Goal: Information Seeking & Learning: Learn about a topic

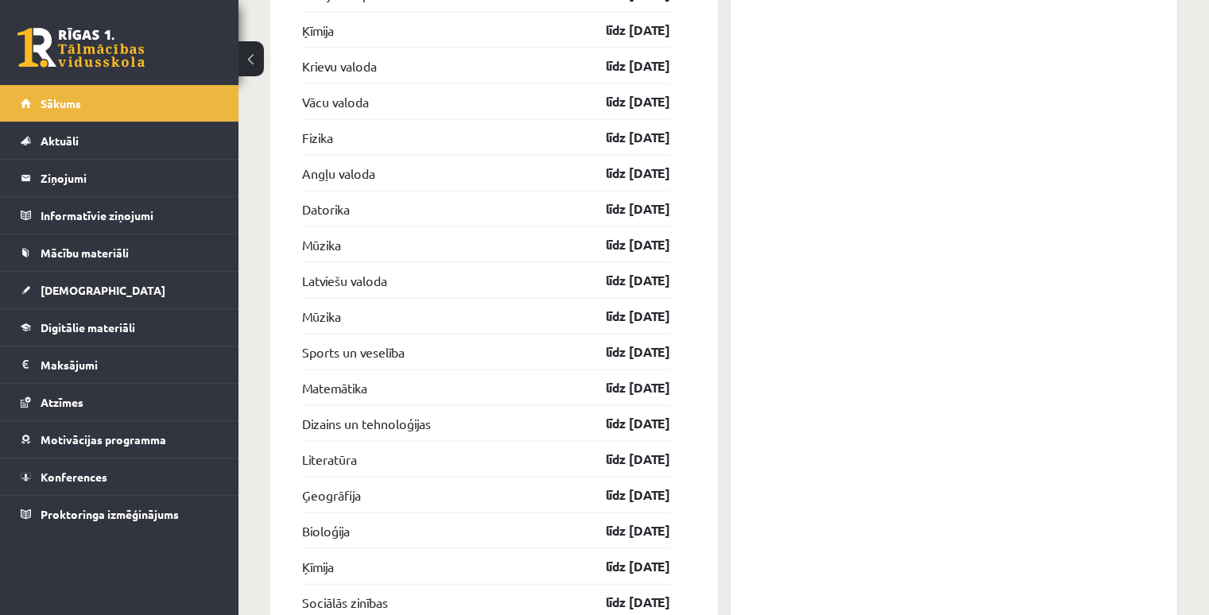
scroll to position [3073, 0]
click at [79, 258] on link "Mācību materiāli" at bounding box center [120, 252] width 198 height 37
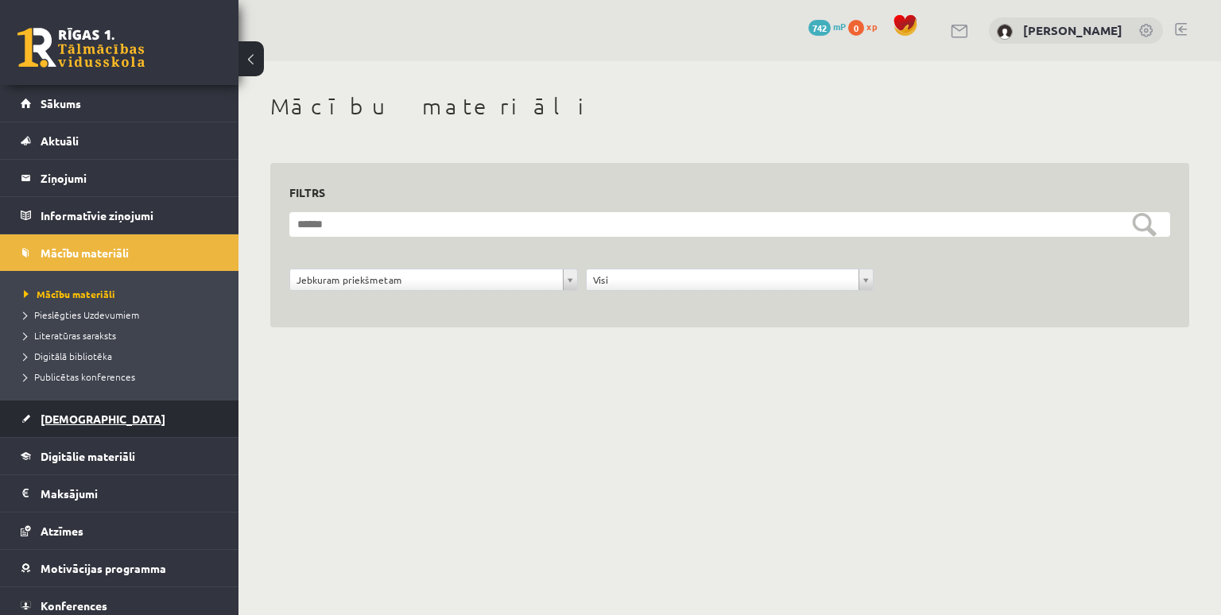
click at [55, 416] on span "[DEMOGRAPHIC_DATA]" at bounding box center [103, 419] width 125 height 14
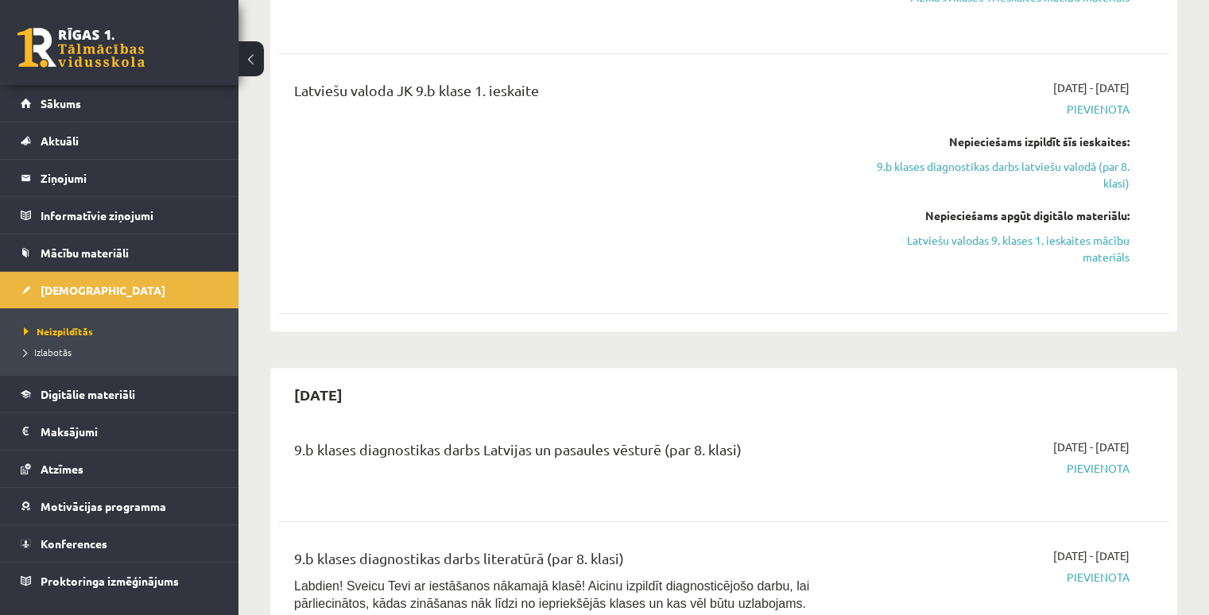
scroll to position [1373, 0]
click at [993, 237] on link "Latviešu valodas 9. klases 1. ieskaites mācību materiāls" at bounding box center [998, 247] width 262 height 33
click at [991, 241] on link "Latviešu valodas 9. klases 1. ieskaites mācību materiāls" at bounding box center [998, 247] width 262 height 33
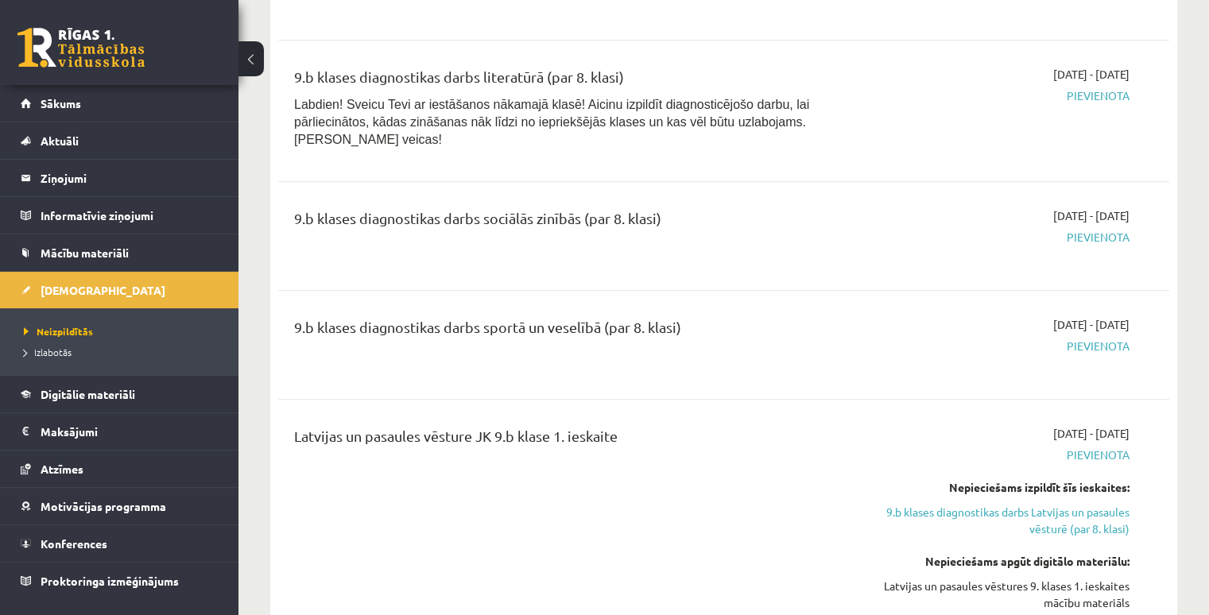
scroll to position [1855, 0]
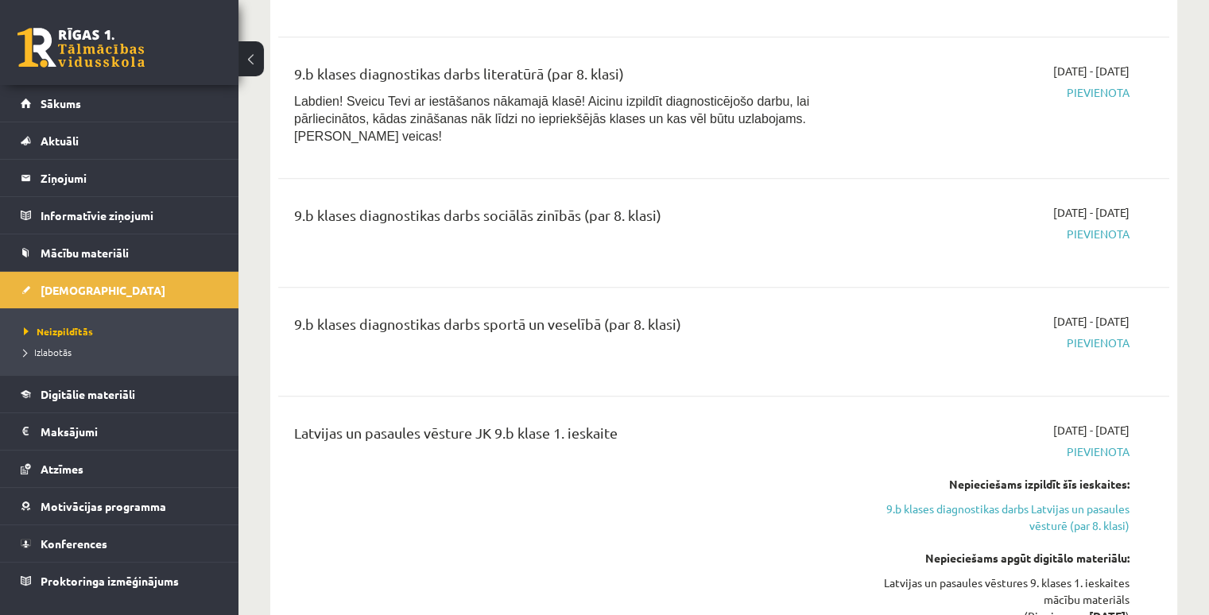
click at [584, 237] on div "9.b klases diagnostikas darbs sociālās zinībās (par 8. klasi)" at bounding box center [568, 232] width 573 height 57
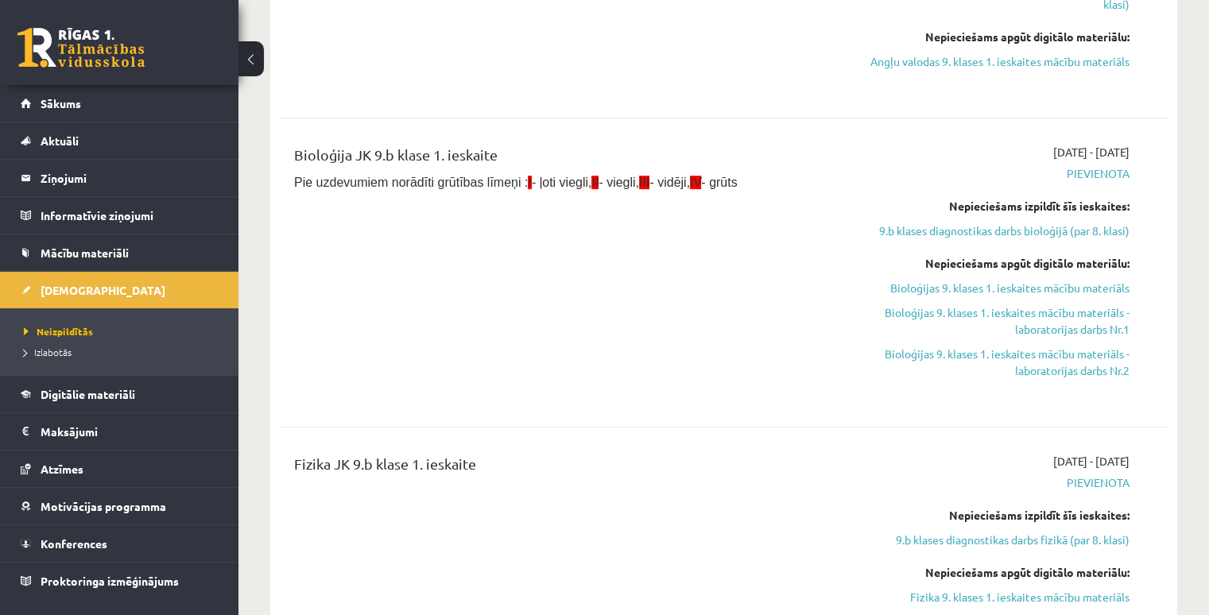
scroll to position [774, 0]
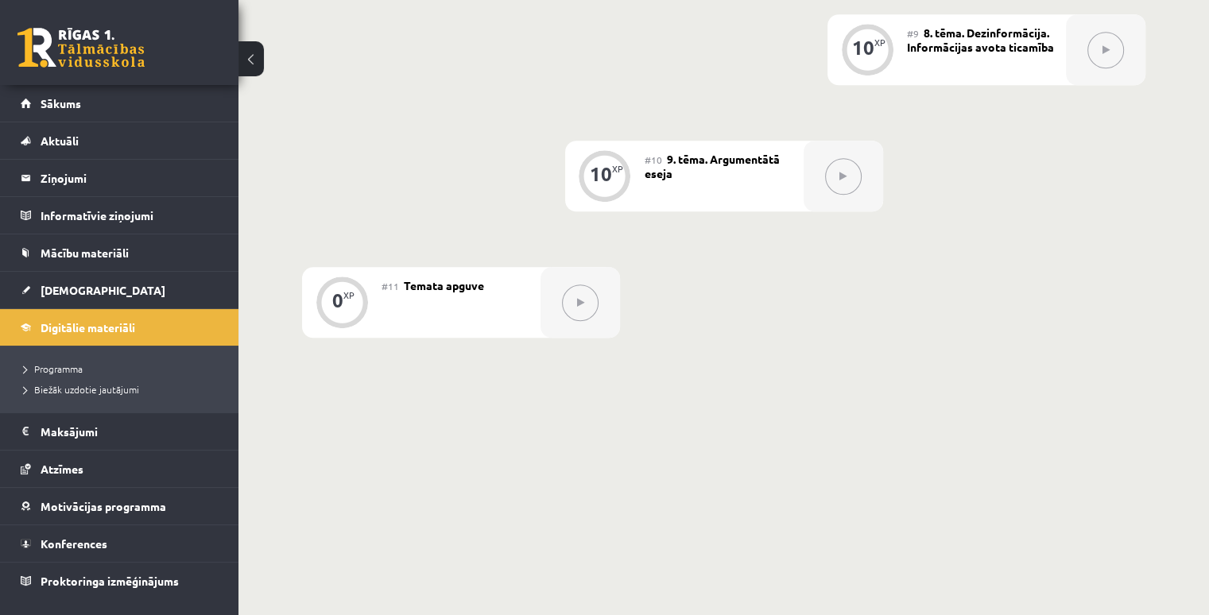
scroll to position [1426, 0]
click at [579, 306] on icon at bounding box center [580, 302] width 7 height 10
click at [337, 316] on div "0 XP" at bounding box center [342, 300] width 48 height 48
click at [590, 303] on button at bounding box center [580, 302] width 37 height 37
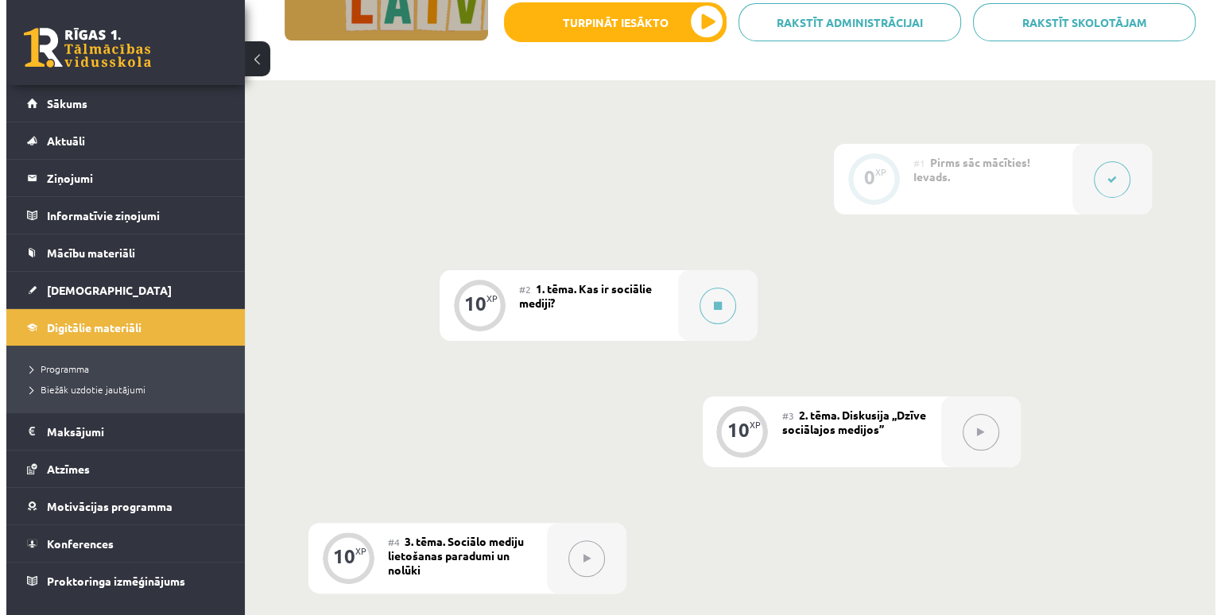
scroll to position [284, 0]
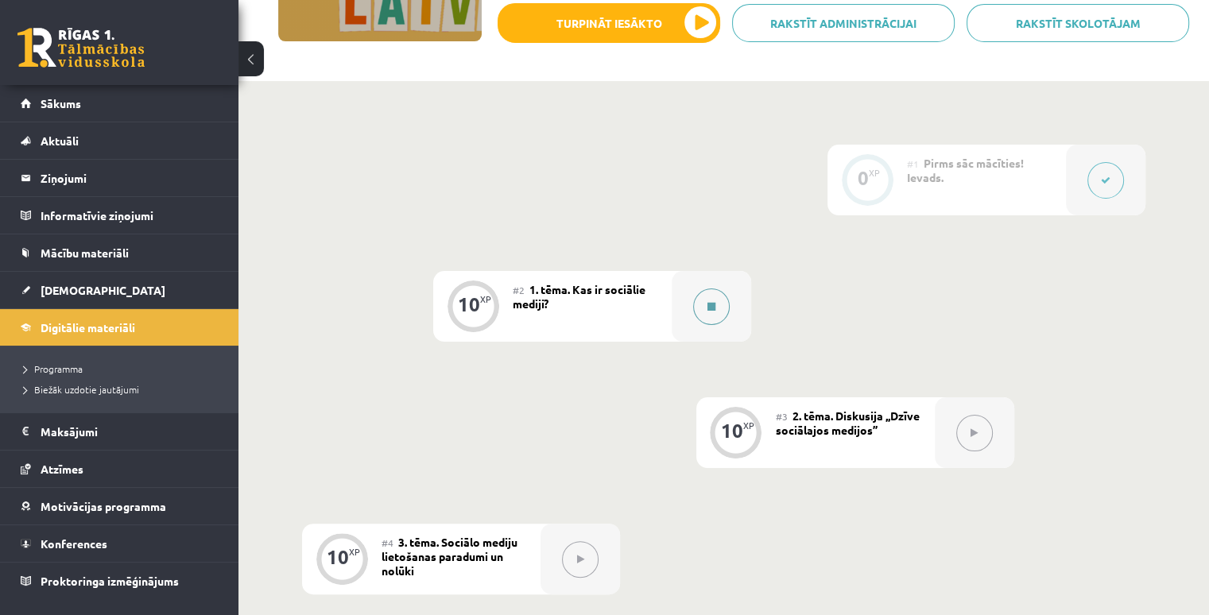
click at [712, 312] on button at bounding box center [711, 307] width 37 height 37
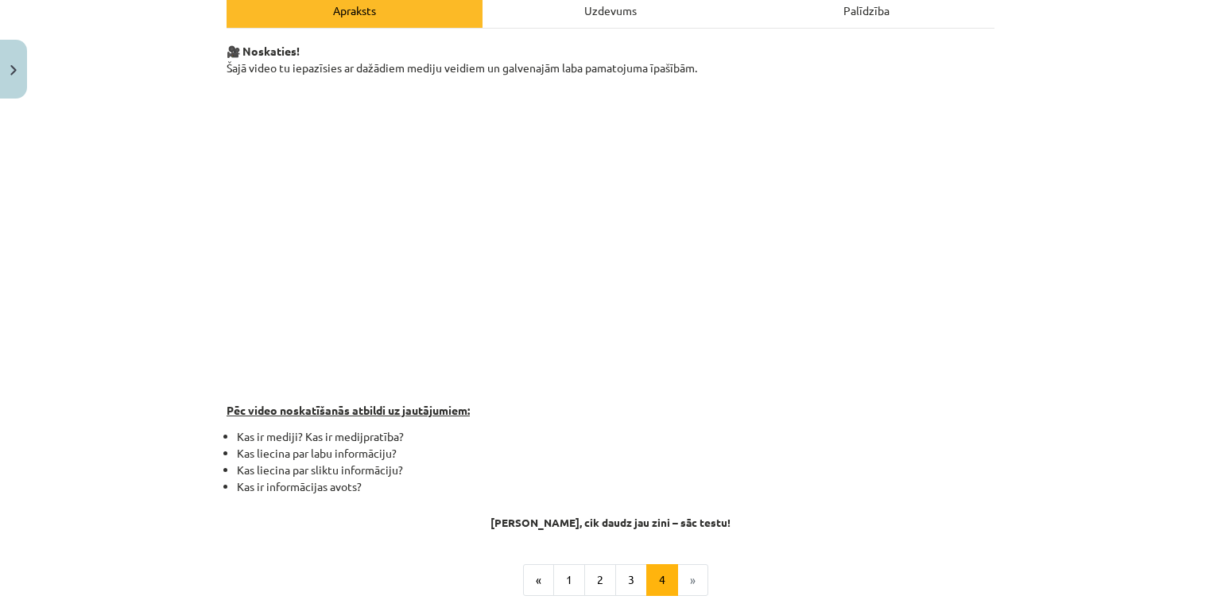
scroll to position [405, 0]
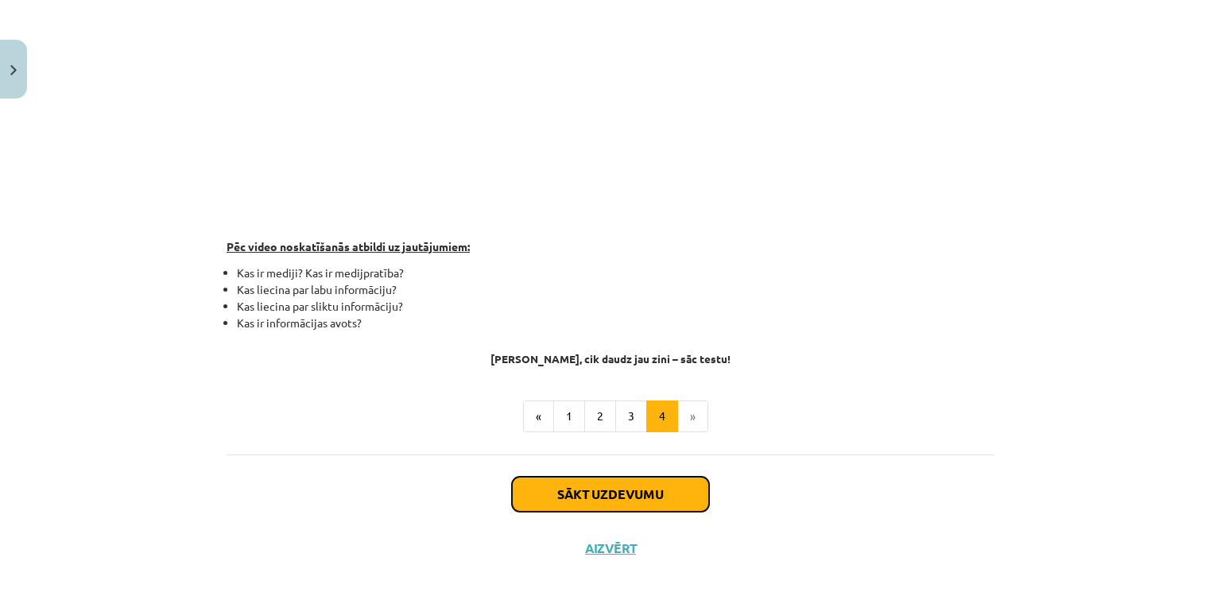
click at [583, 482] on button "Sākt uzdevumu" at bounding box center [610, 494] width 197 height 35
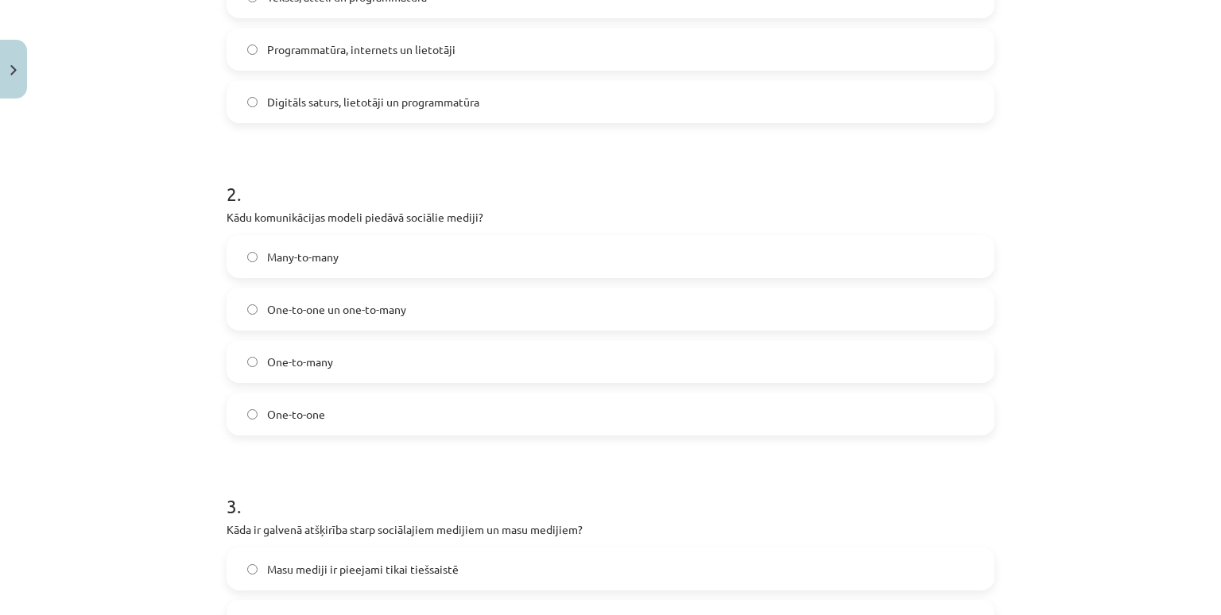
scroll to position [477, 0]
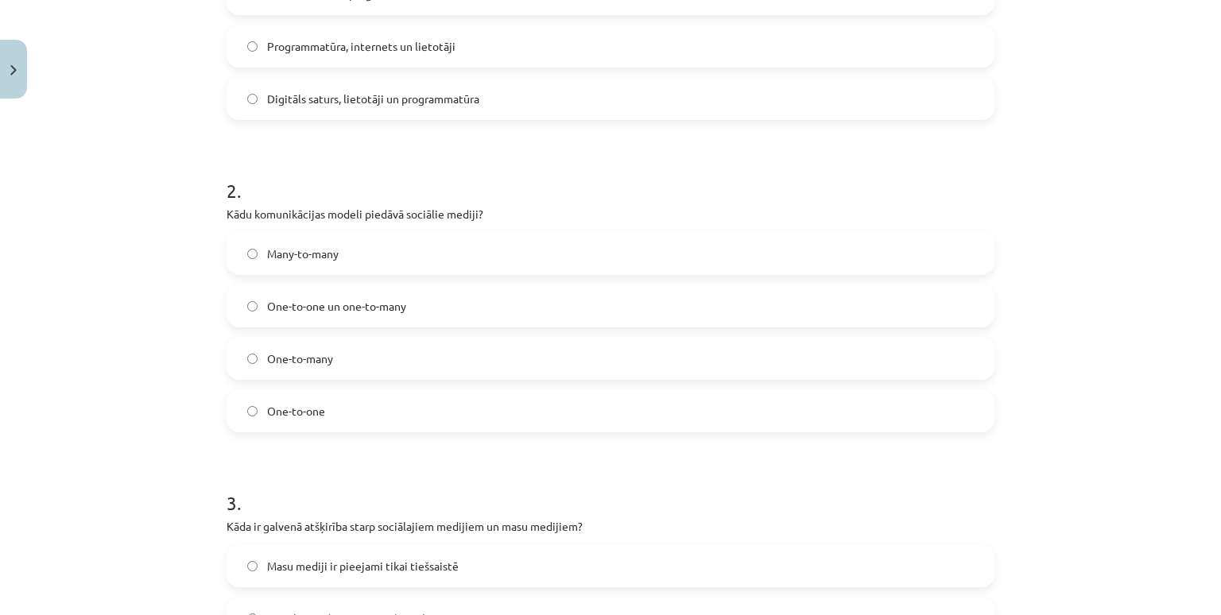
click at [377, 246] on label "Many-to-many" at bounding box center [610, 254] width 765 height 40
click at [350, 299] on span "One-to-one un one-to-many" at bounding box center [336, 306] width 139 height 17
click at [350, 248] on label "Many-to-many" at bounding box center [610, 254] width 765 height 40
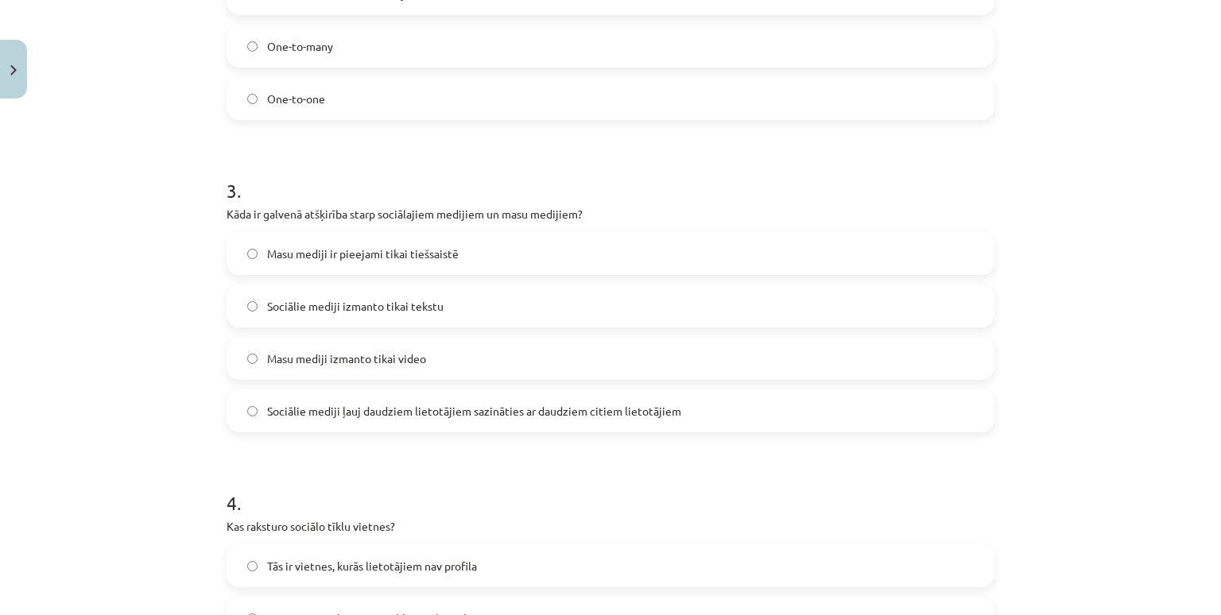
scroll to position [793, 0]
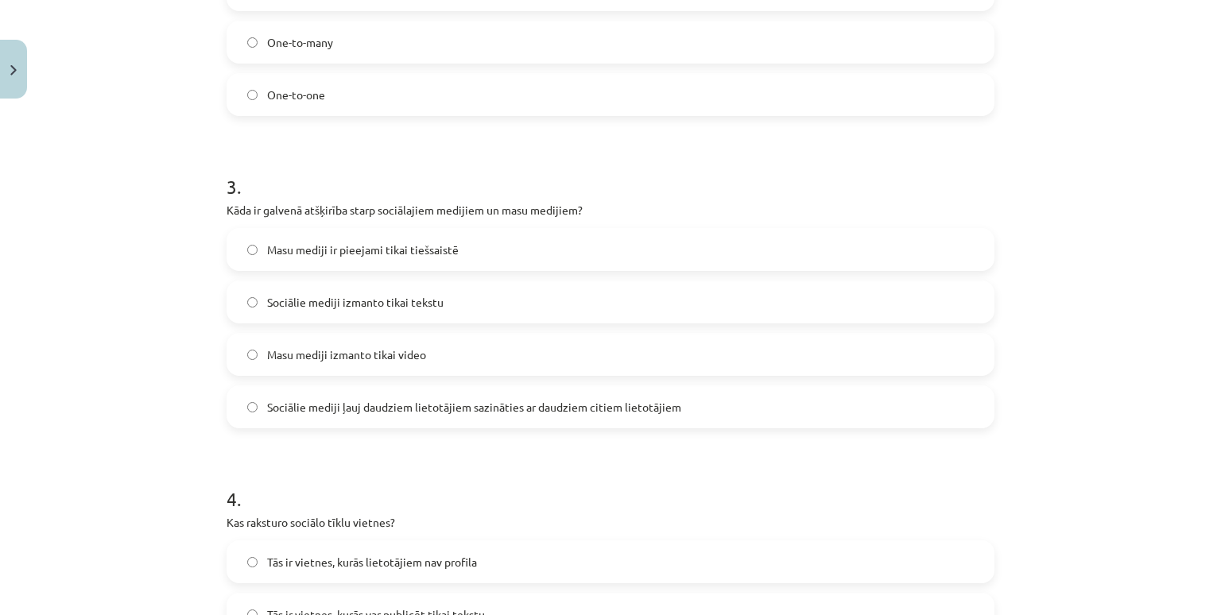
click at [369, 405] on span "Sociālie mediji ļauj daudziem lietotājiem sazināties ar daudziem citiem lietotā…" at bounding box center [474, 407] width 414 height 17
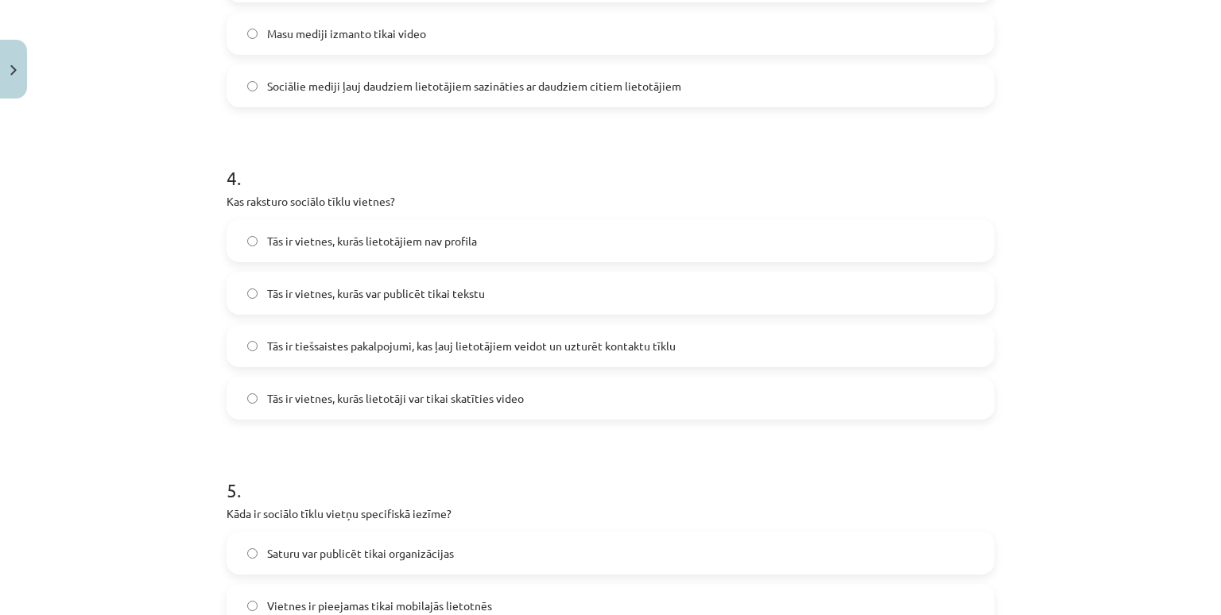
scroll to position [1153, 0]
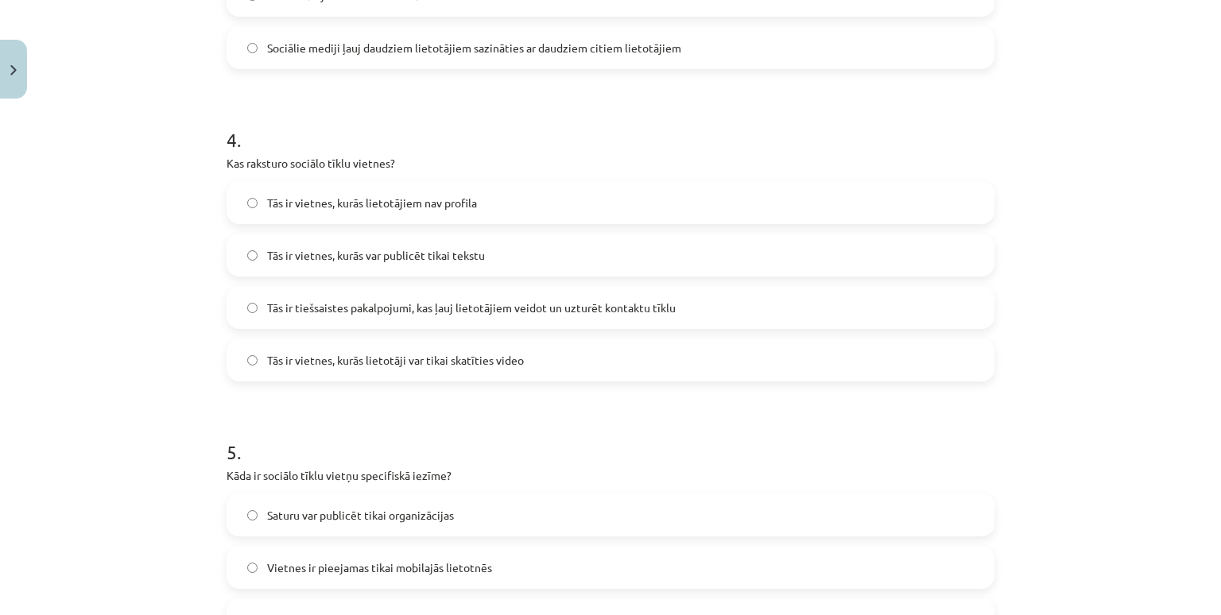
click at [416, 430] on h1 "5 ." at bounding box center [611, 437] width 768 height 49
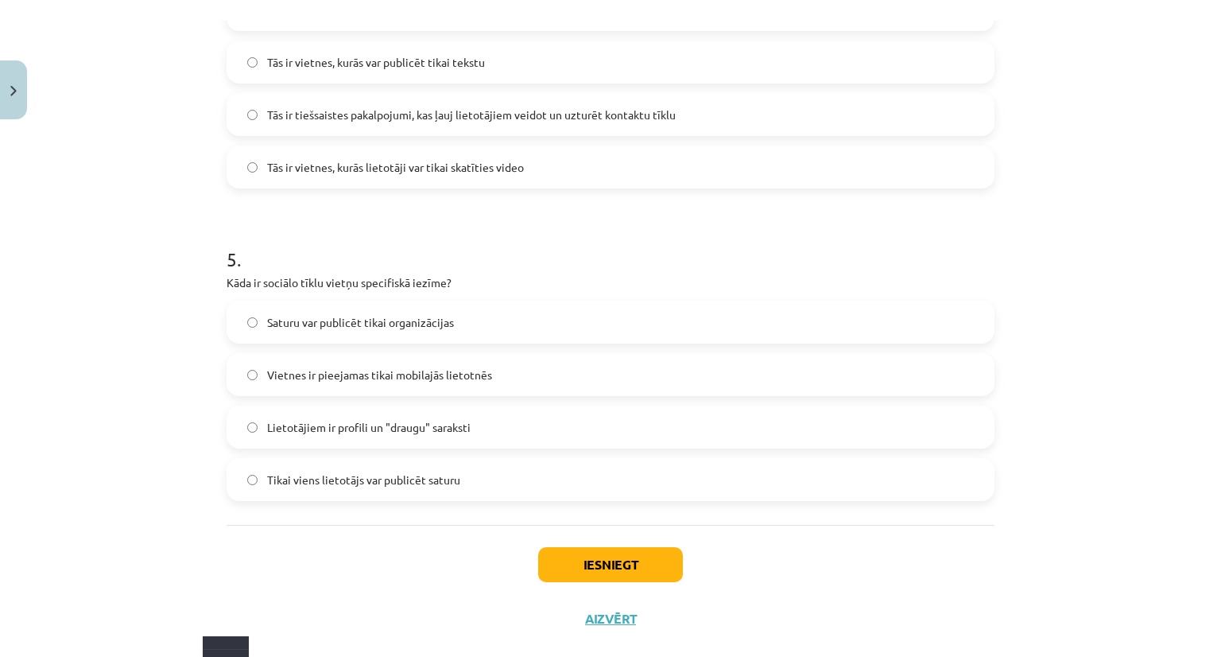
scroll to position [1408, 0]
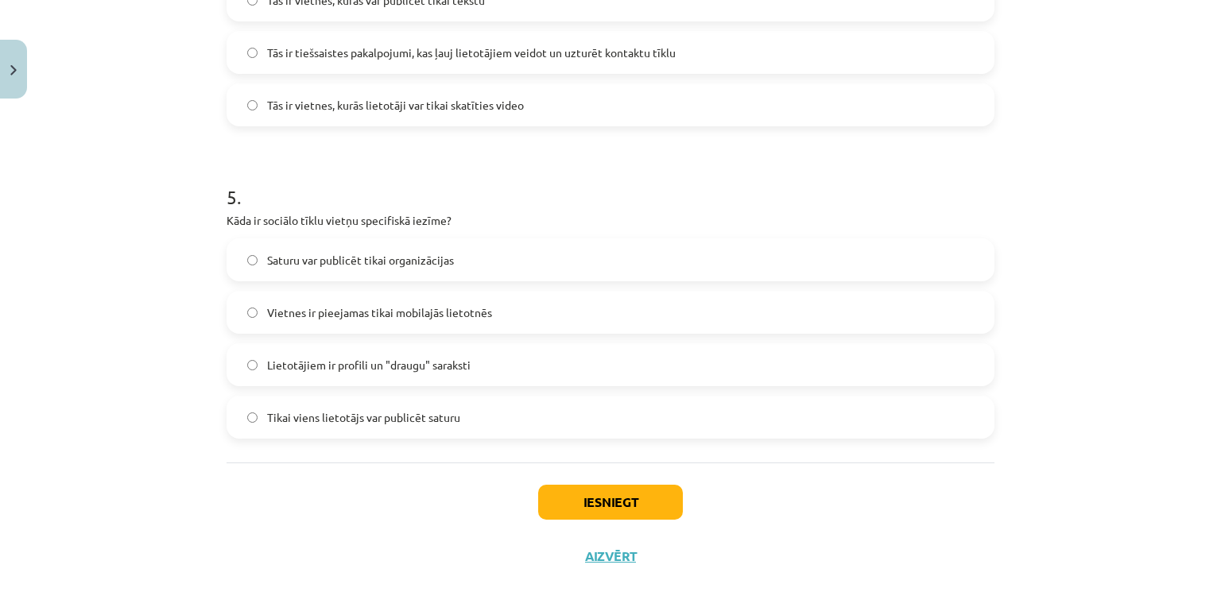
click at [416, 366] on span "Lietotājiem ir profili un "draugu" saraksti" at bounding box center [368, 365] width 203 height 17
click at [584, 504] on button "Iesniegt" at bounding box center [610, 502] width 145 height 35
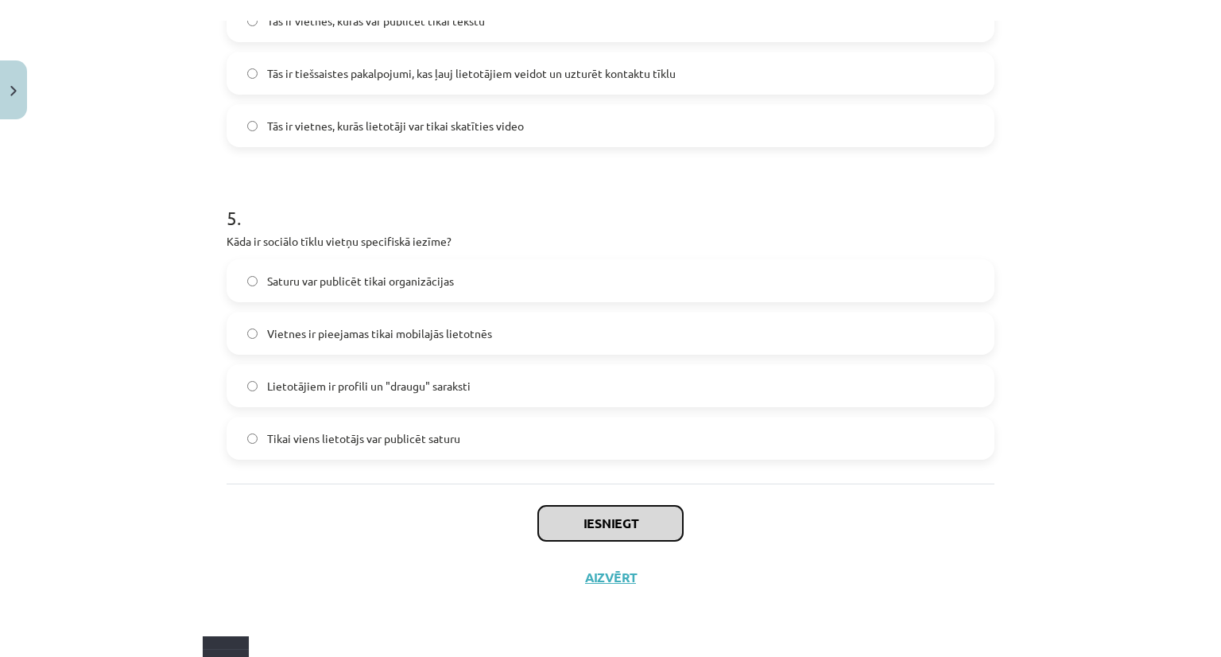
scroll to position [1373, 0]
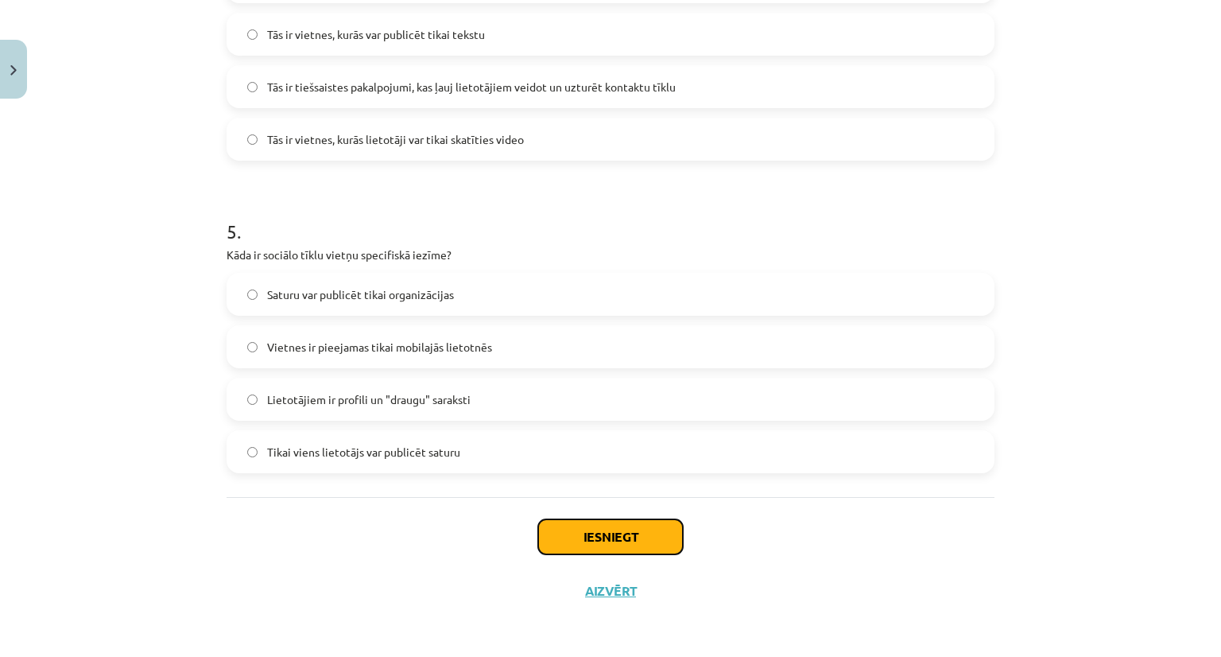
click at [603, 530] on button "Iesniegt" at bounding box center [610, 536] width 145 height 35
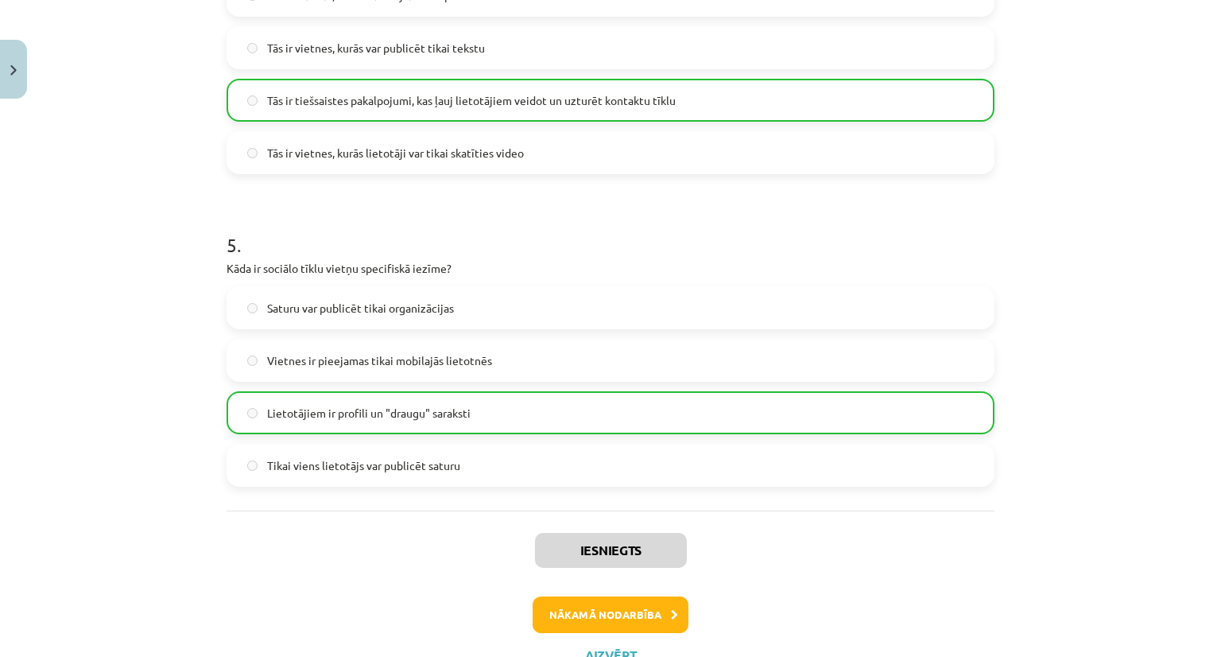
scroll to position [1362, 0]
click at [592, 606] on button "Nākamā nodarbība" at bounding box center [611, 613] width 156 height 37
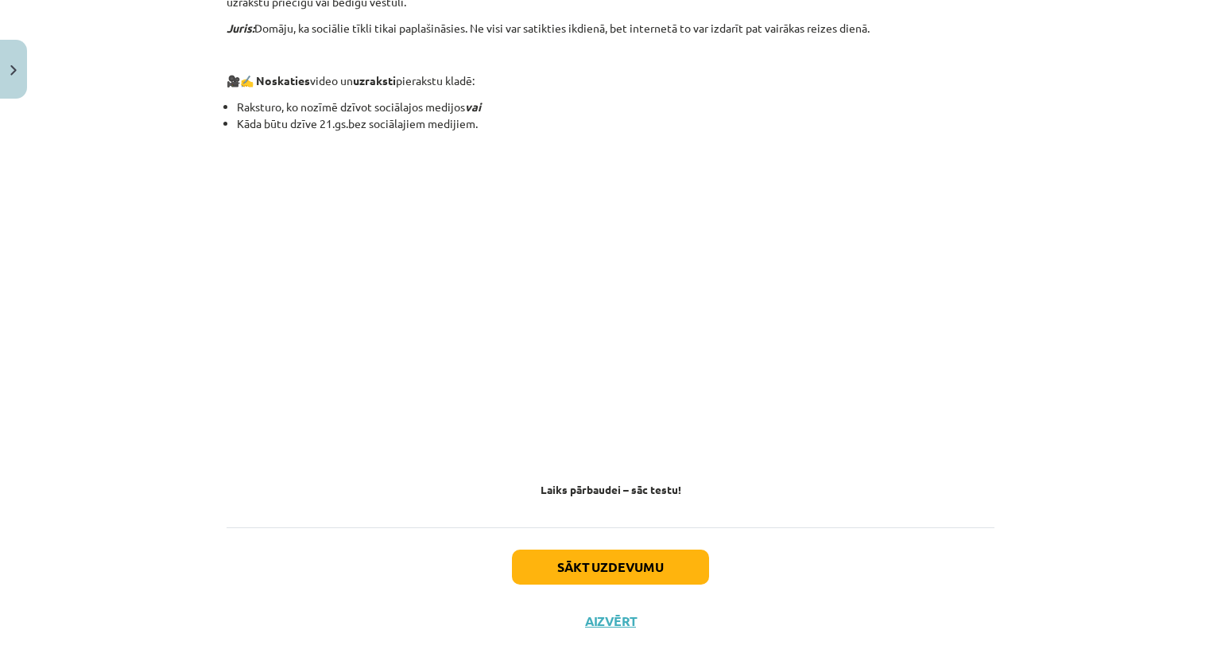
scroll to position [965, 0]
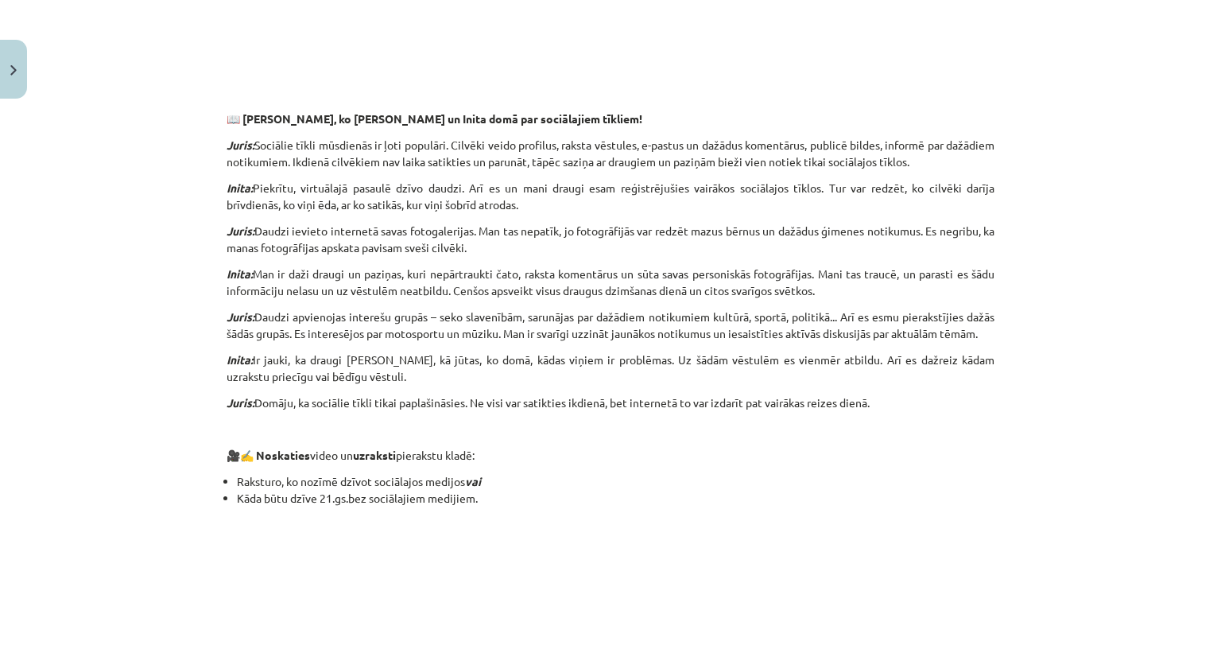
click at [1044, 345] on div "Mācību tēma: Latviešu valodas 9. klases 1. ieskaites mācību materiāls #3 2. tēm…" at bounding box center [610, 328] width 1221 height 657
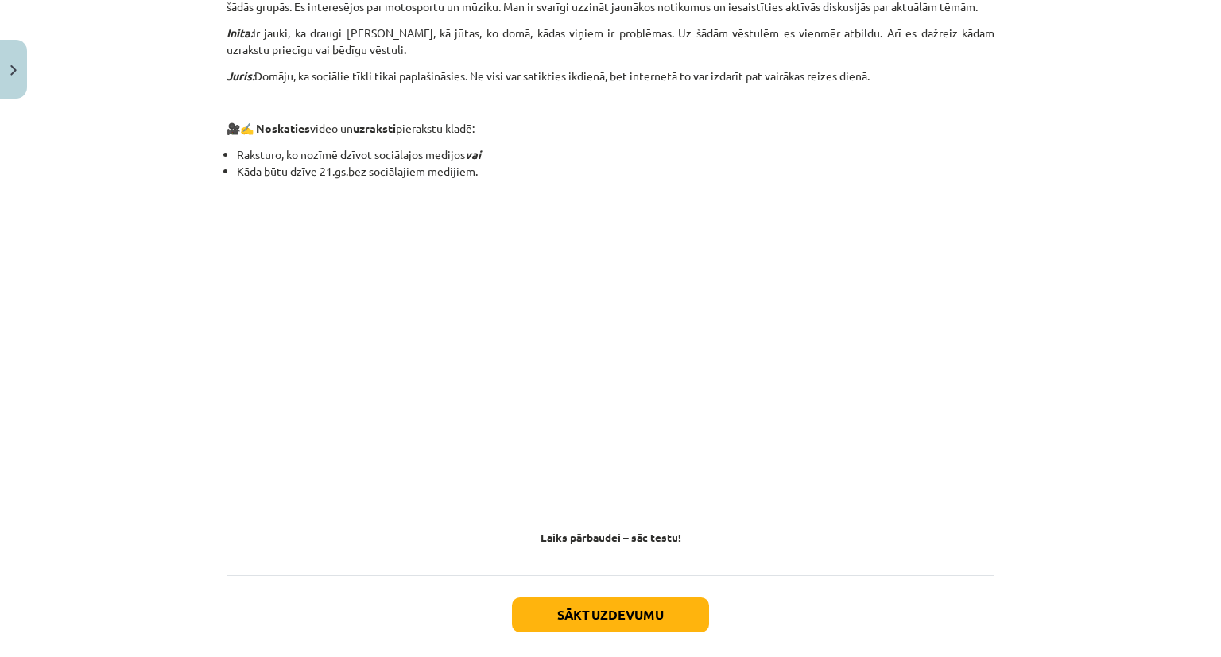
scroll to position [1370, 0]
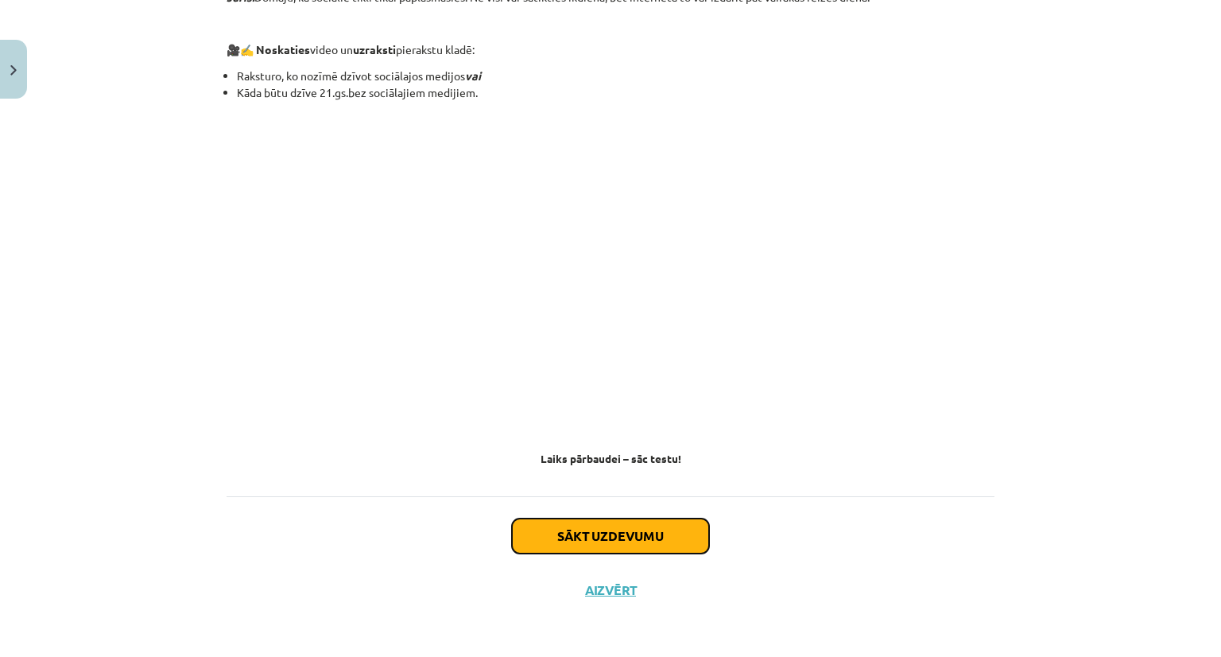
click at [601, 535] on button "Sākt uzdevumu" at bounding box center [610, 535] width 197 height 35
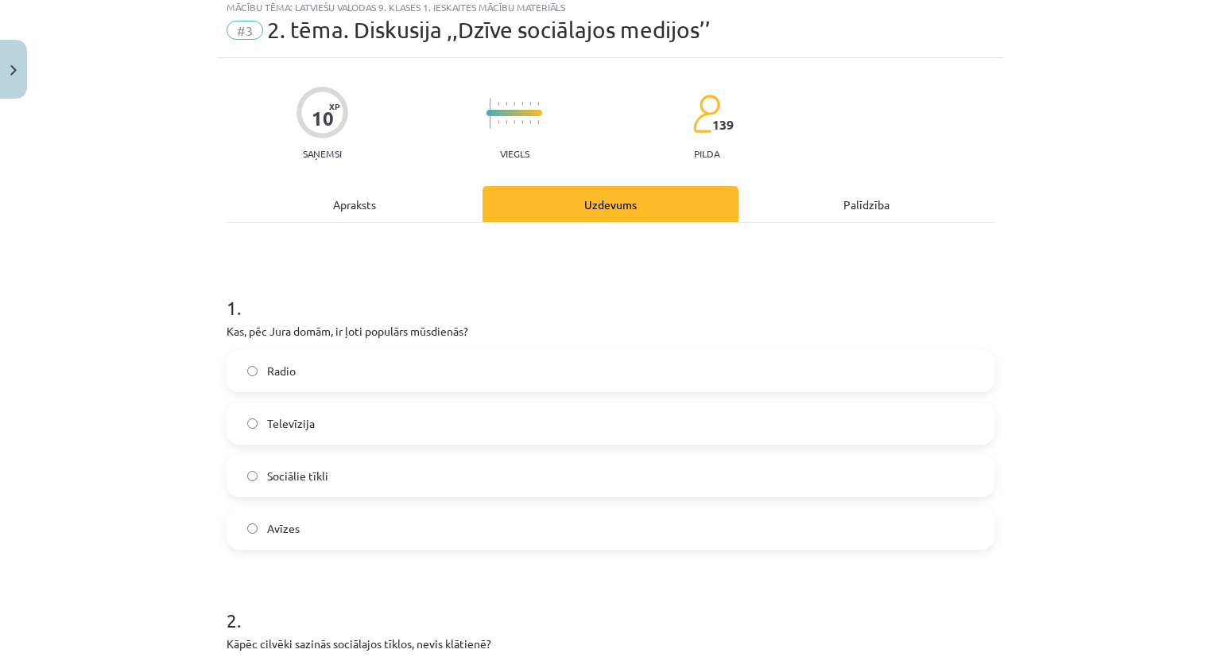
scroll to position [40, 0]
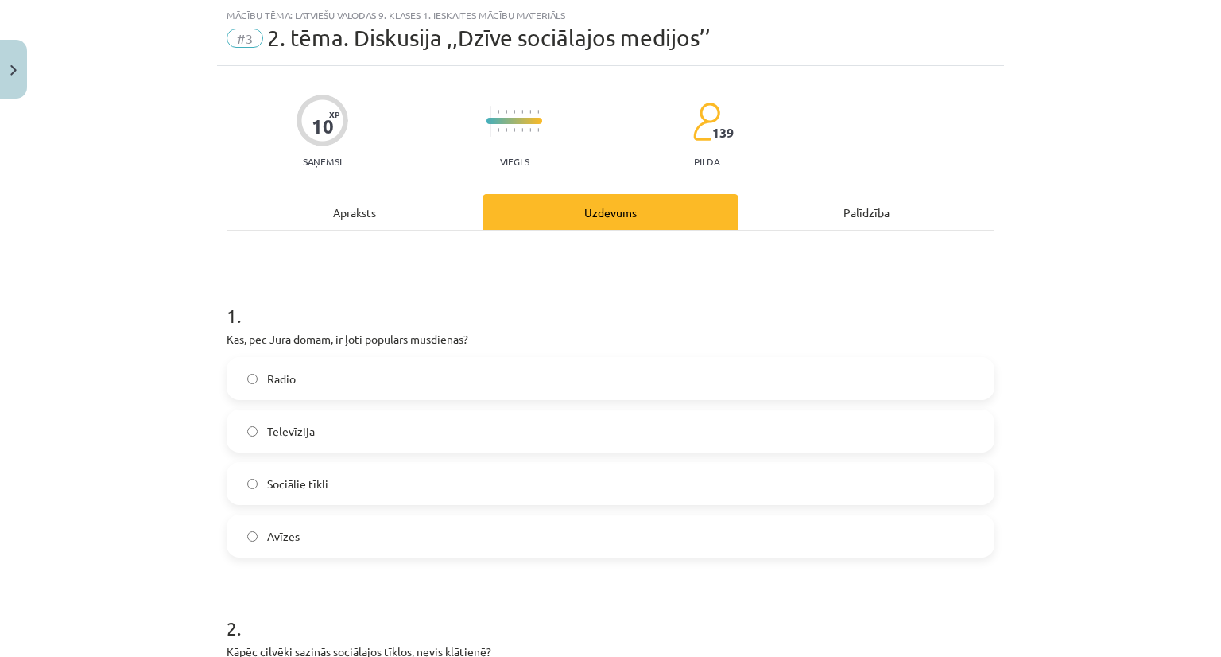
click at [493, 479] on label "Sociālie tīkli" at bounding box center [610, 483] width 765 height 40
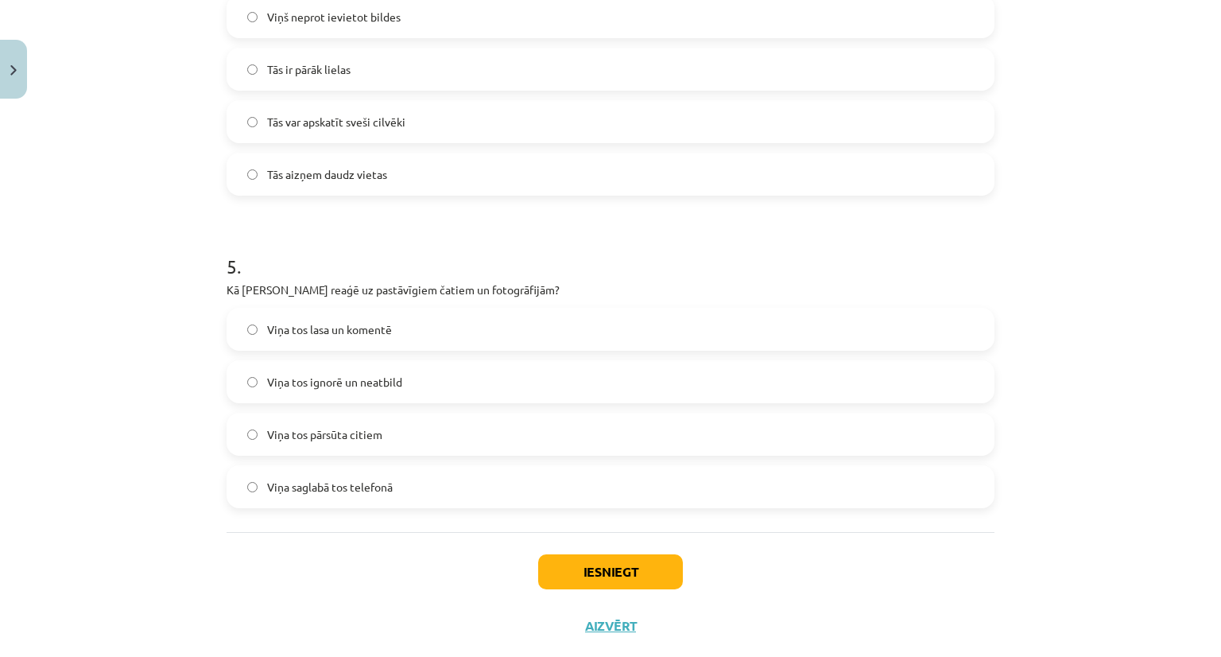
scroll to position [1373, 0]
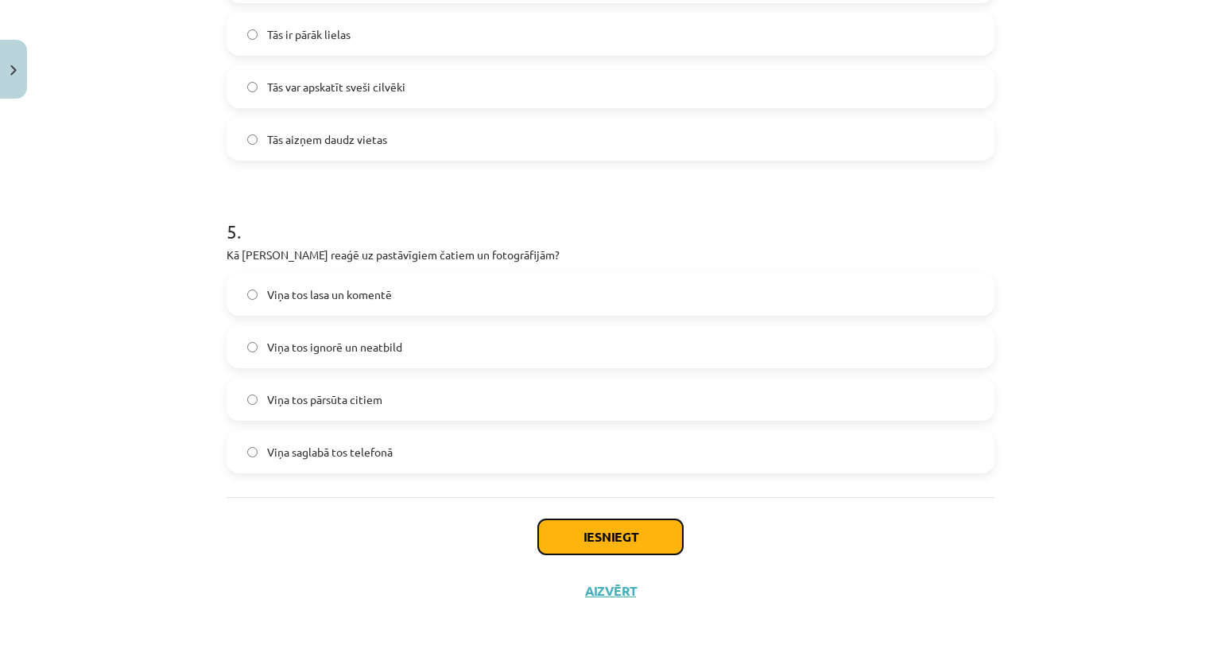
click at [618, 540] on button "Iesniegt" at bounding box center [610, 536] width 145 height 35
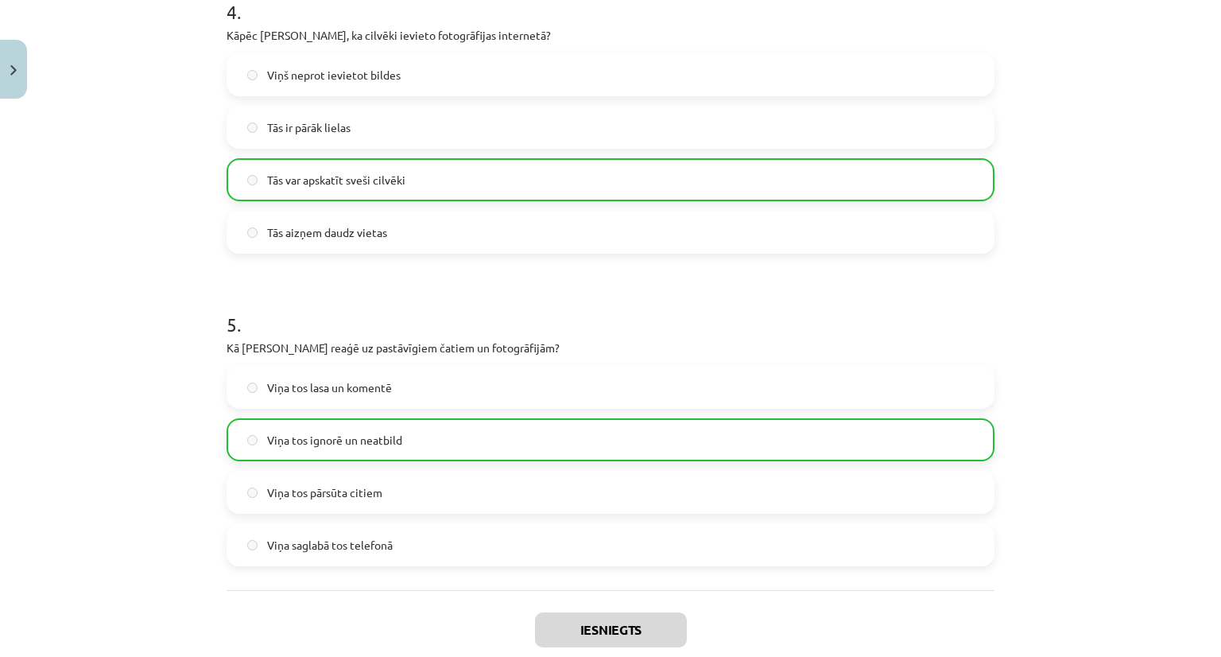
scroll to position [1424, 0]
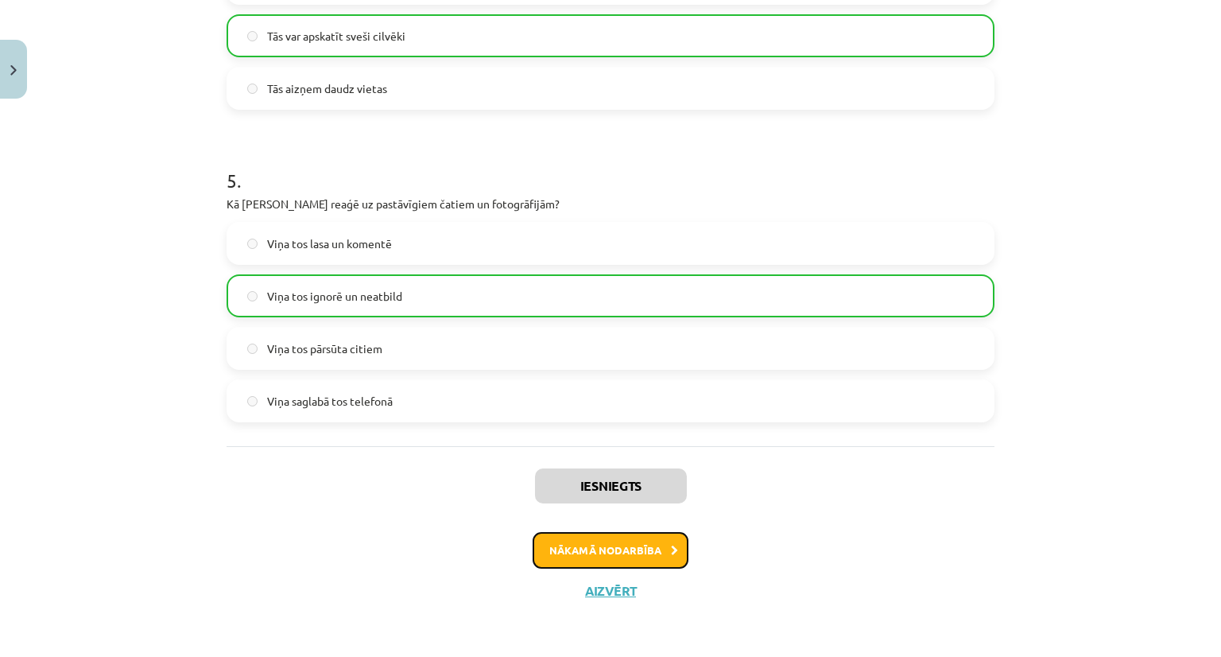
click at [581, 546] on button "Nākamā nodarbība" at bounding box center [611, 550] width 156 height 37
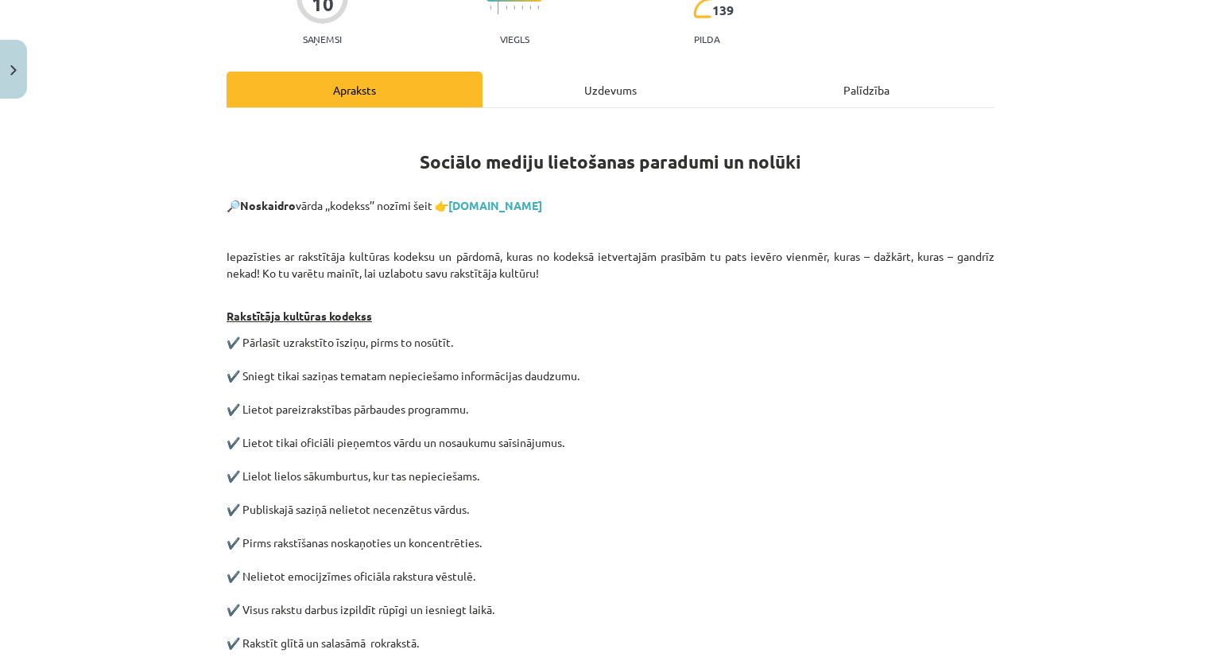
scroll to position [160, 0]
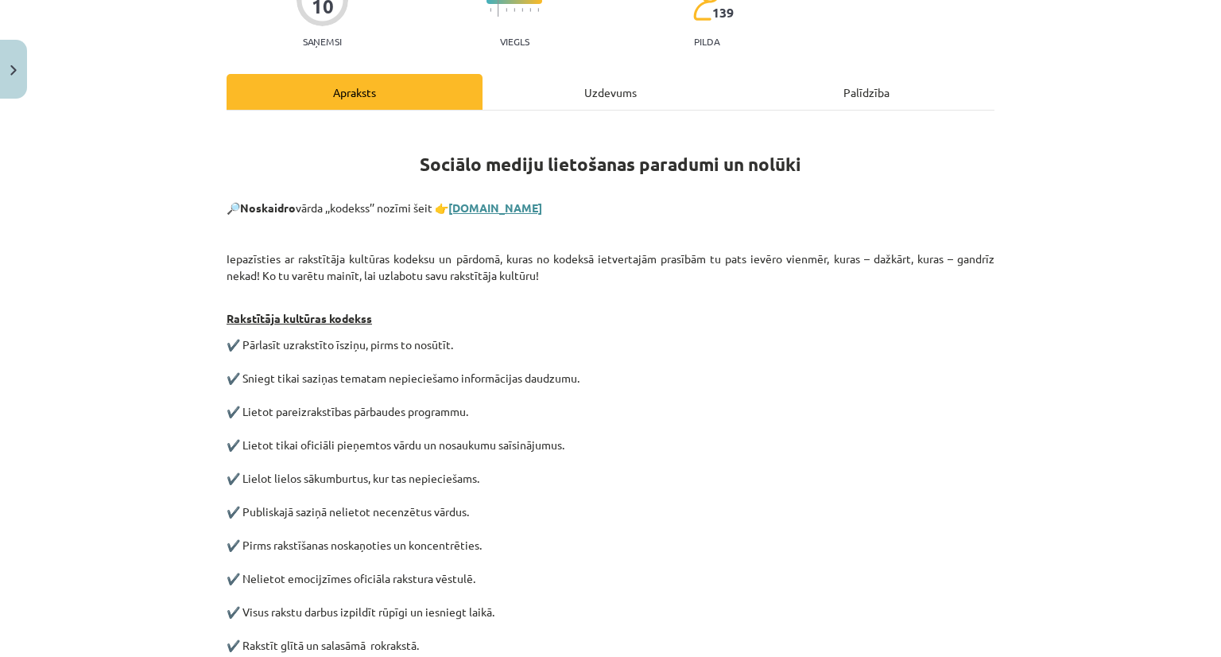
click at [486, 203] on link "tezaurs.lv" at bounding box center [495, 207] width 94 height 14
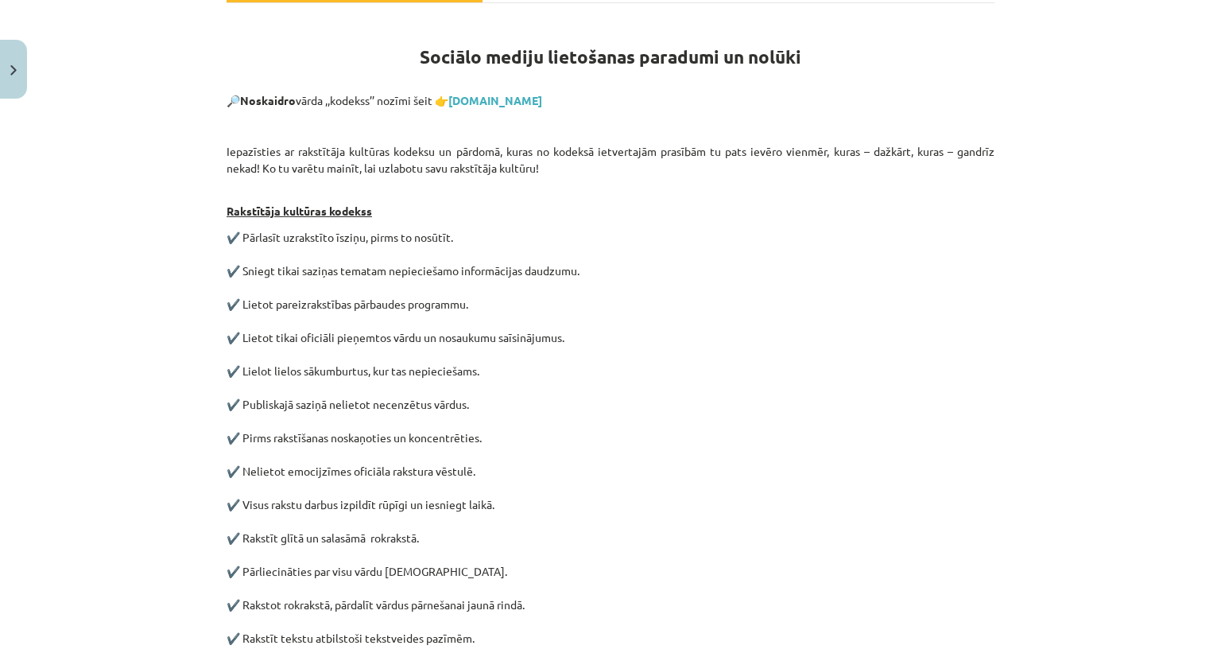
scroll to position [264, 0]
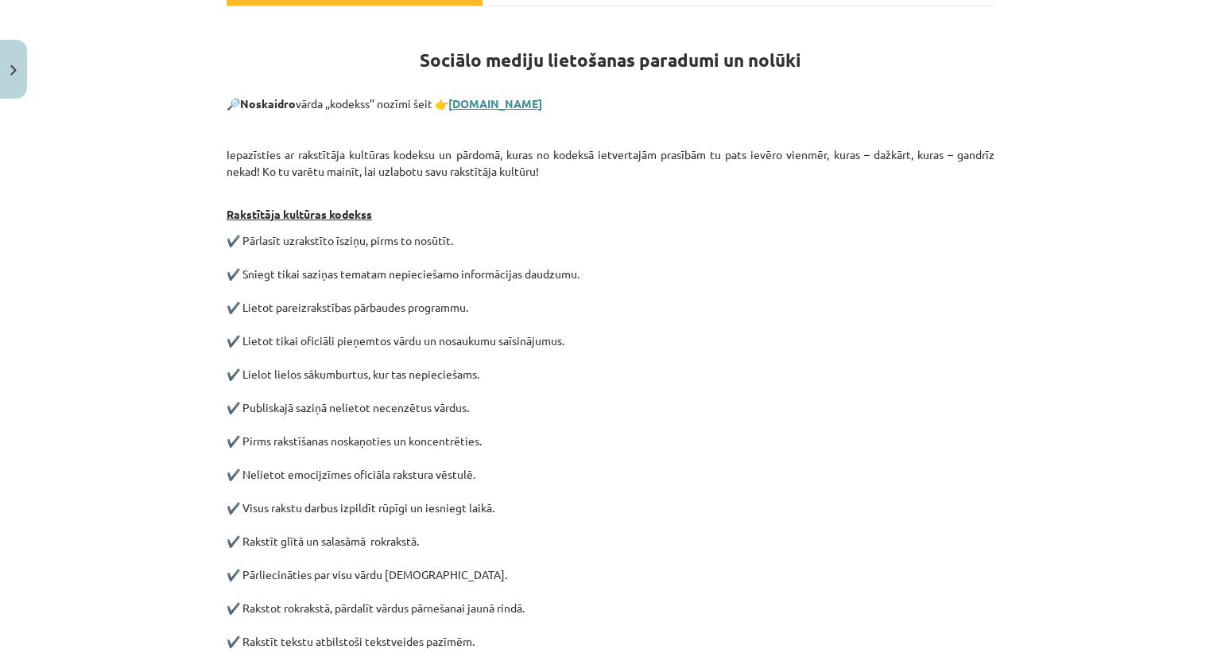
click at [484, 102] on link "tezaurs.lv" at bounding box center [495, 103] width 94 height 14
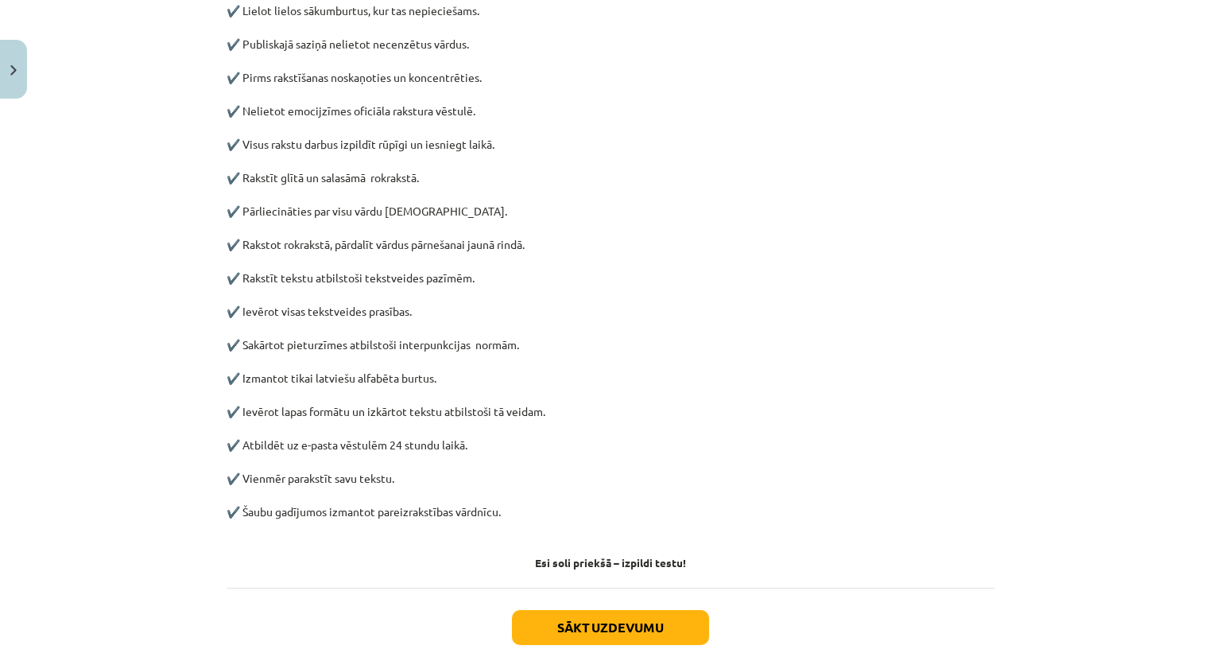
scroll to position [718, 0]
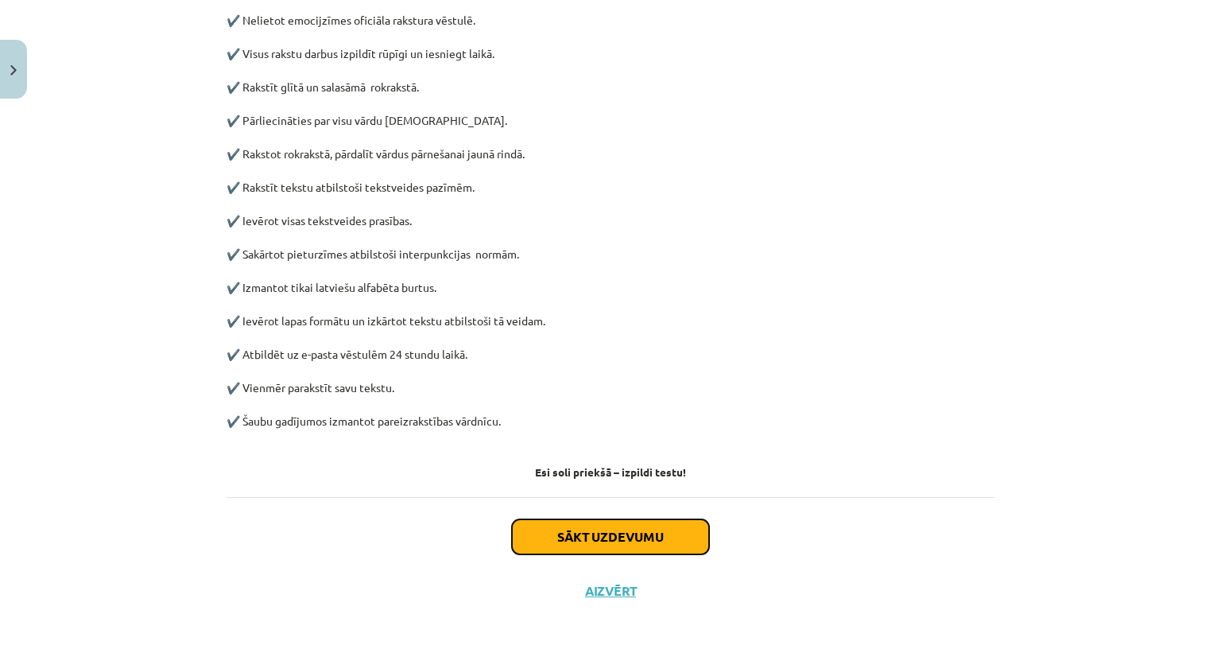
click at [563, 534] on button "Sākt uzdevumu" at bounding box center [610, 536] width 197 height 35
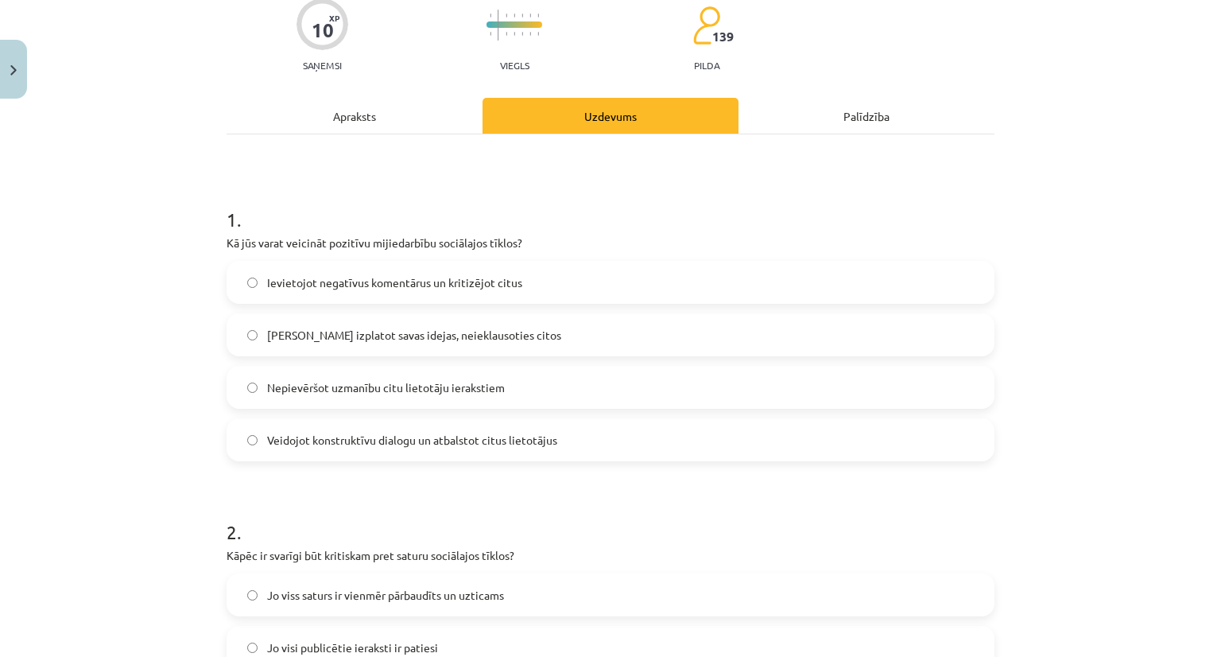
scroll to position [155, 0]
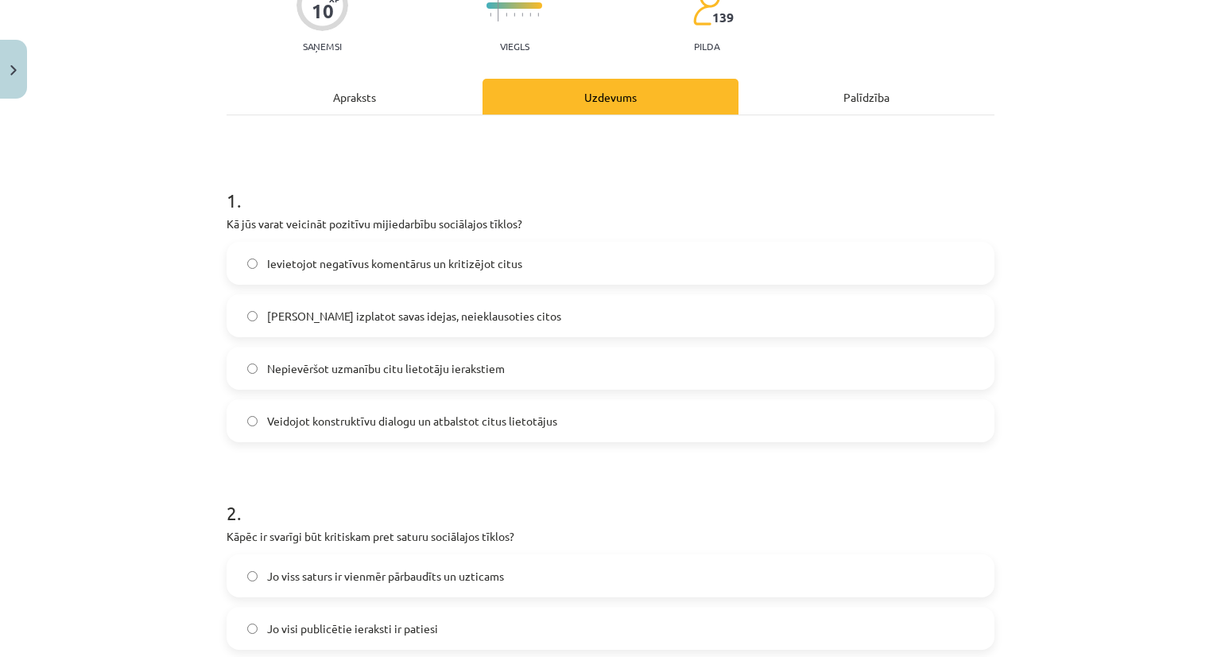
click at [244, 309] on label "Tikai izplatot savas idejas, neieklausoties citos" at bounding box center [610, 316] width 765 height 40
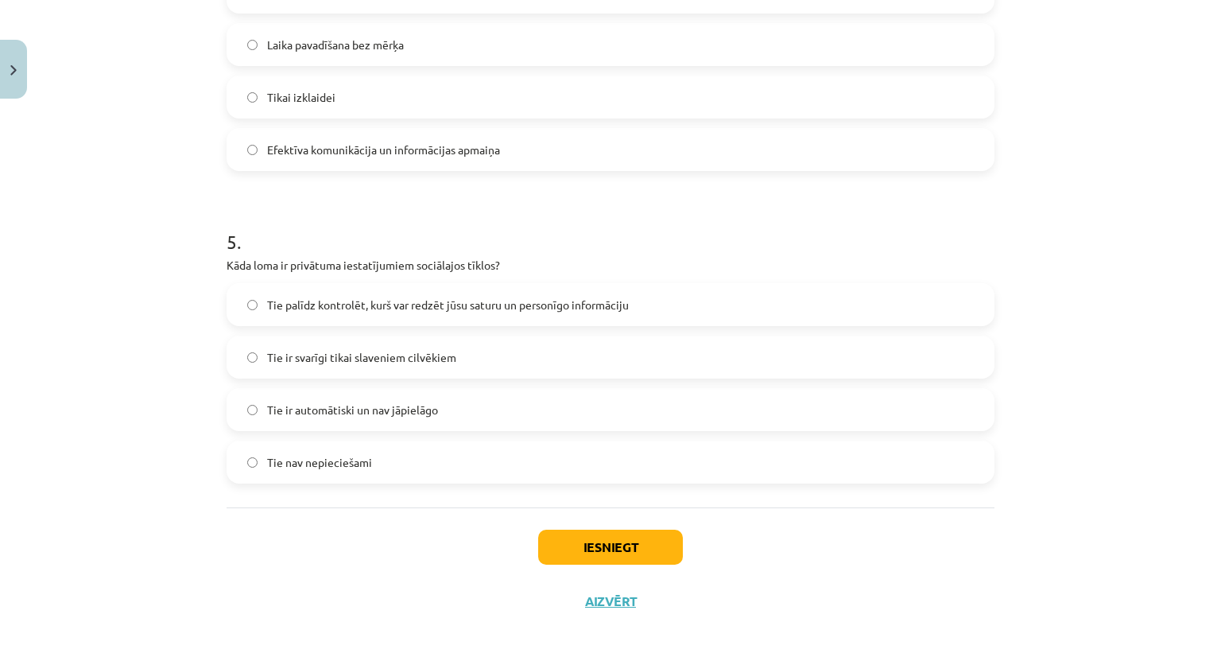
scroll to position [1373, 0]
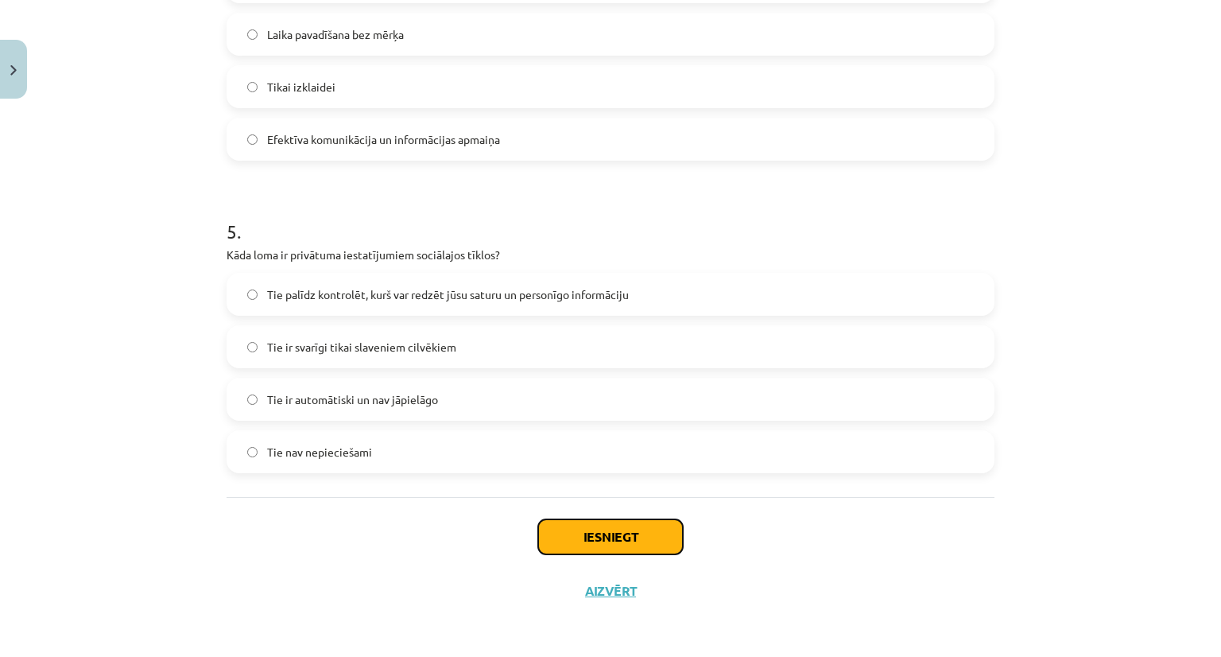
click at [610, 537] on button "Iesniegt" at bounding box center [610, 536] width 145 height 35
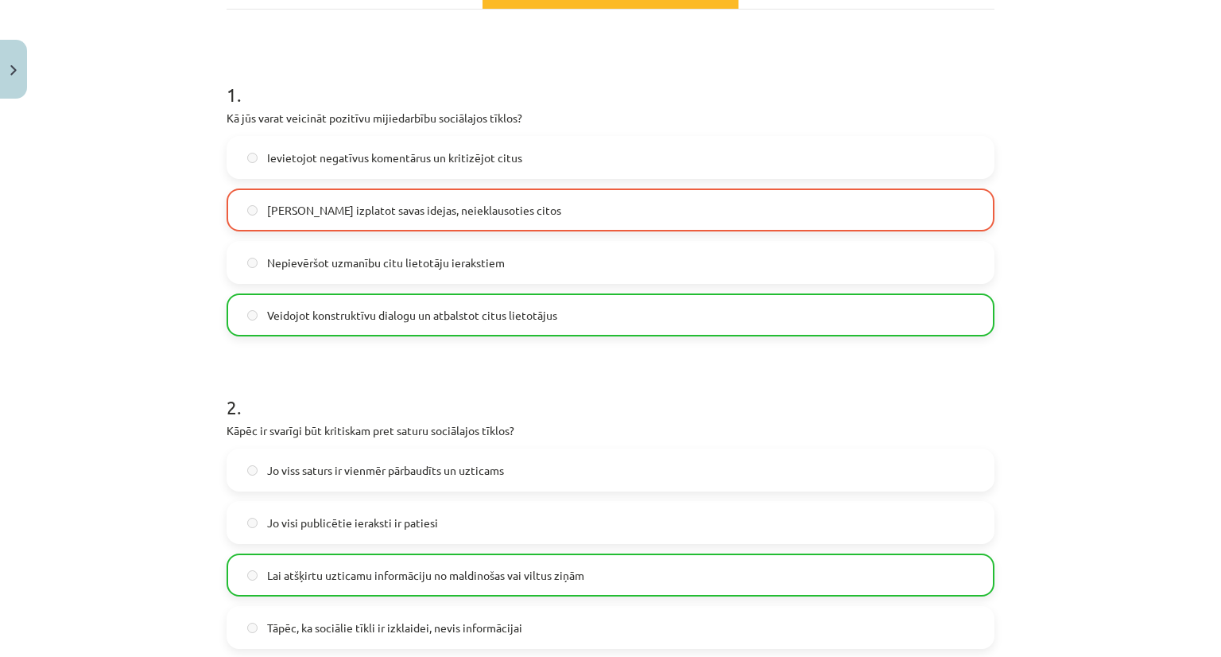
scroll to position [247, 0]
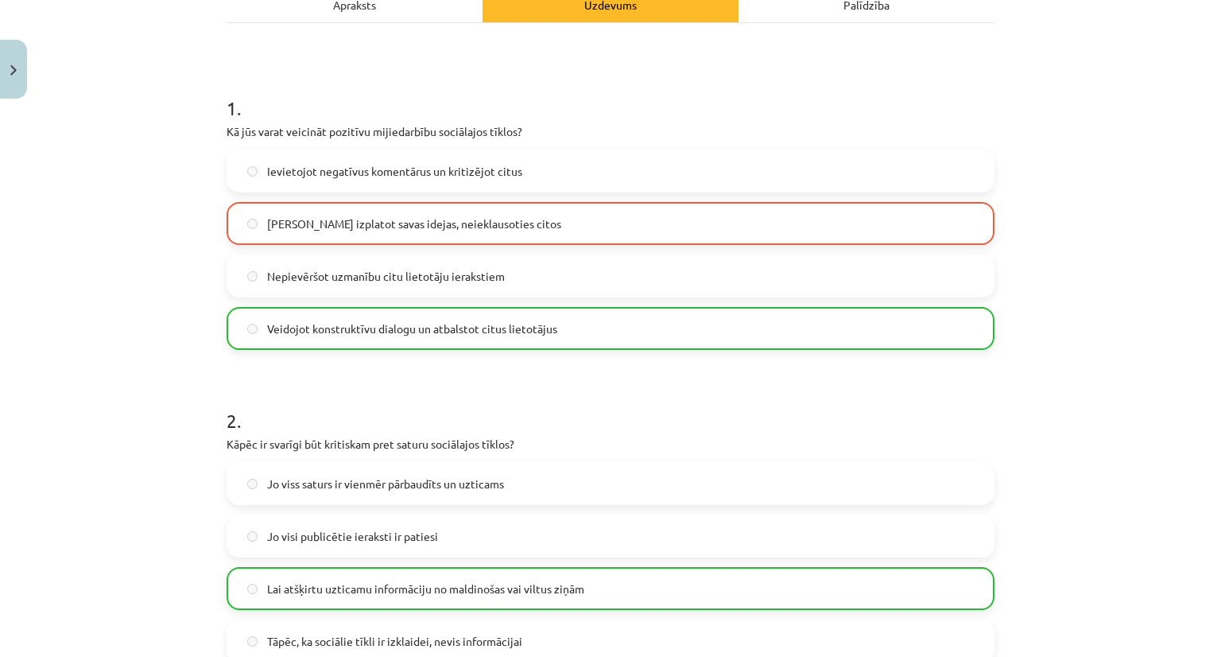
click at [251, 218] on label "Tikai izplatot savas idejas, neieklausoties citos" at bounding box center [610, 223] width 765 height 40
click at [238, 223] on label "Tikai izplatot savas idejas, neieklausoties citos" at bounding box center [610, 223] width 765 height 40
drag, startPoint x: 238, startPoint y: 223, endPoint x: 256, endPoint y: 215, distance: 19.9
click at [256, 215] on label "Tikai izplatot savas idejas, neieklausoties citos" at bounding box center [610, 223] width 765 height 40
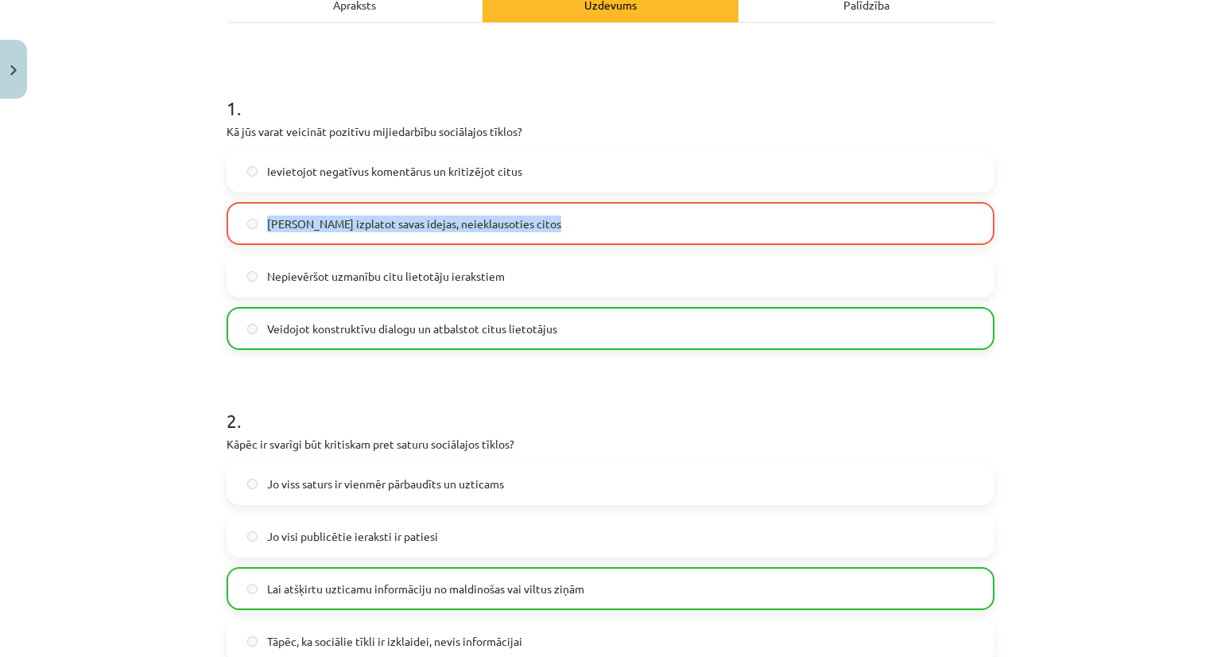
click at [256, 215] on label "Tikai izplatot savas idejas, neieklausoties citos" at bounding box center [610, 223] width 765 height 40
click at [155, 267] on div "Mācību tēma: Latviešu valodas 9. klases 1. ieskaites mācību materiāls #4 3. tēm…" at bounding box center [610, 328] width 1221 height 657
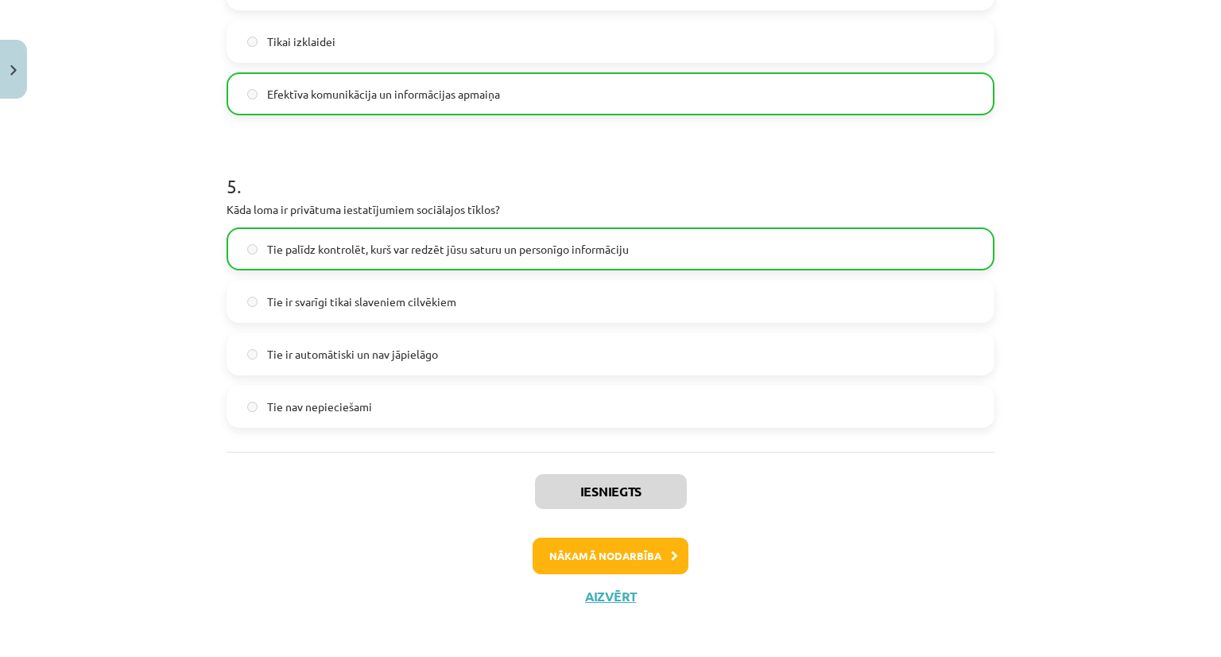
scroll to position [1424, 0]
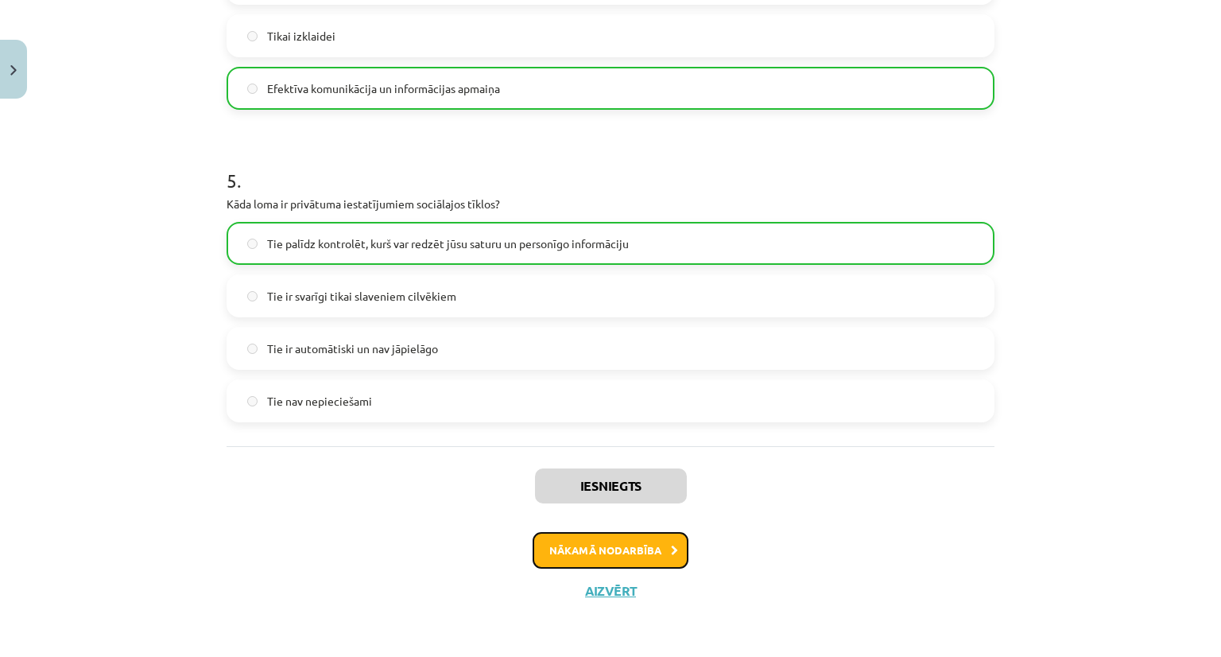
click at [579, 544] on button "Nākamā nodarbība" at bounding box center [611, 550] width 156 height 37
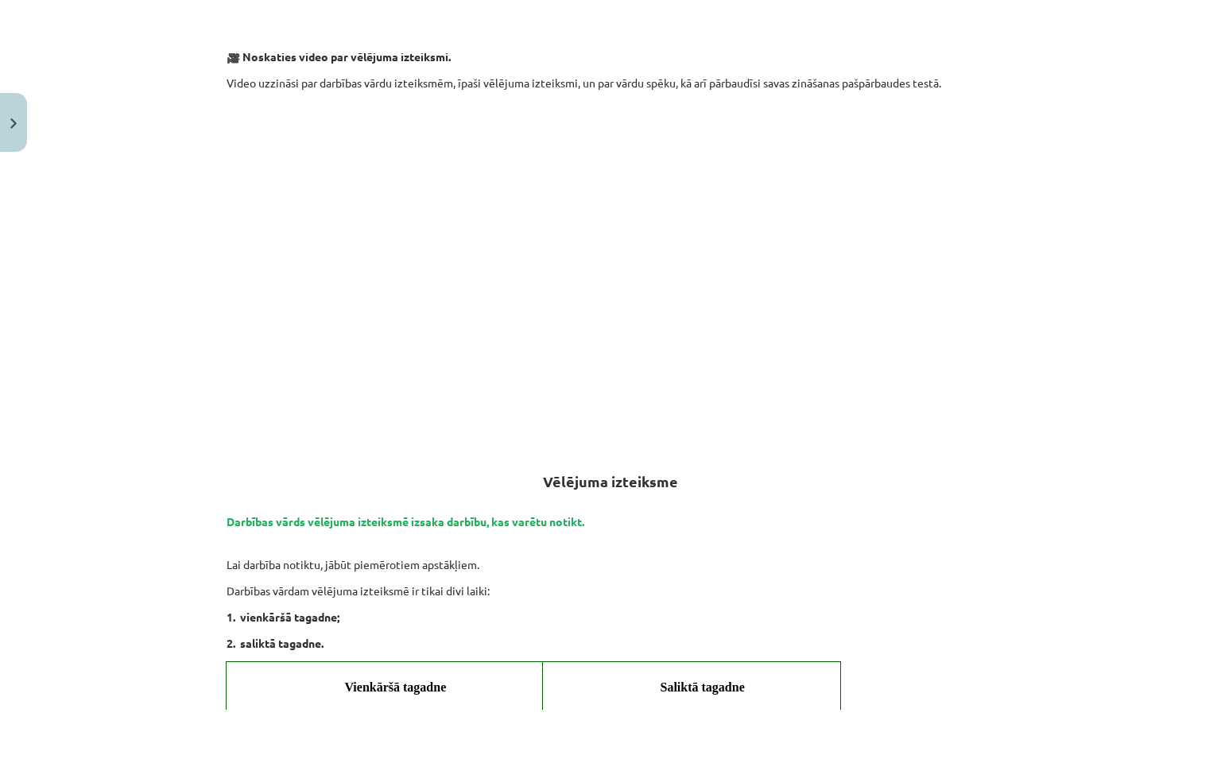
scroll to position [315, 0]
